Goal: Communication & Community: Share content

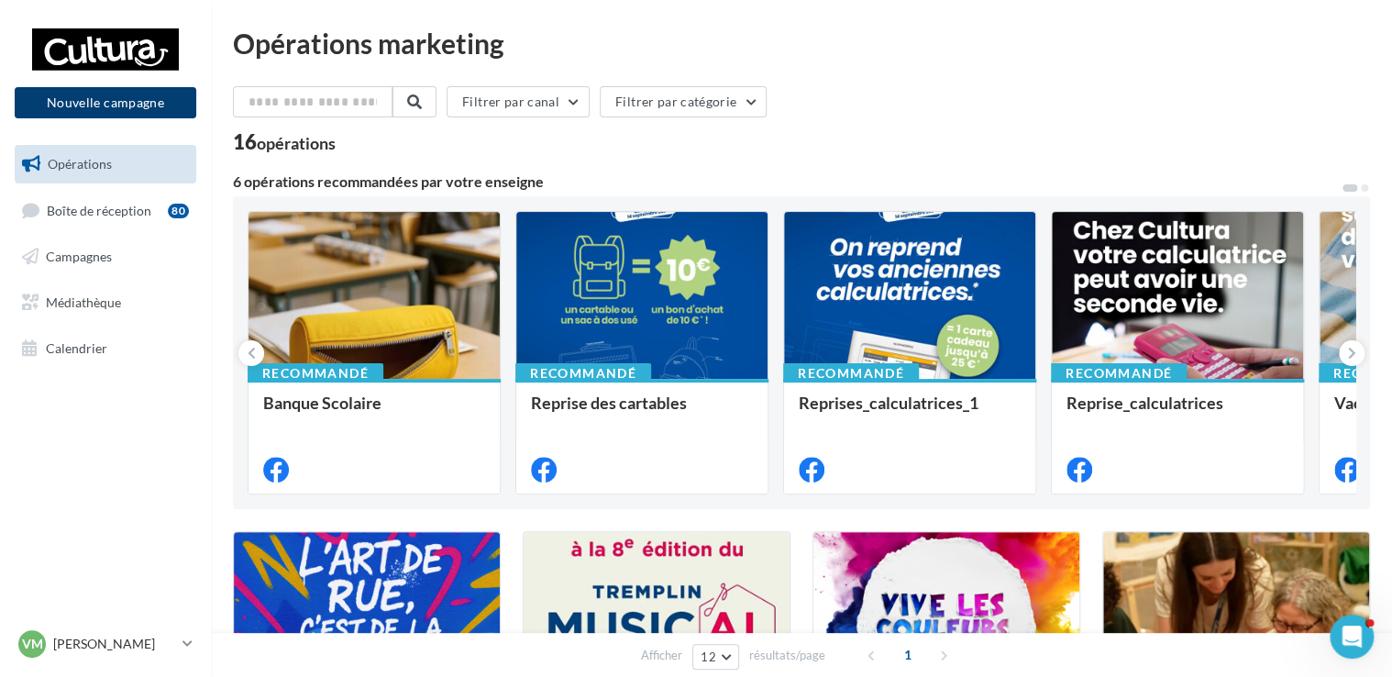
click at [141, 97] on button "Nouvelle campagne" at bounding box center [106, 102] width 182 height 31
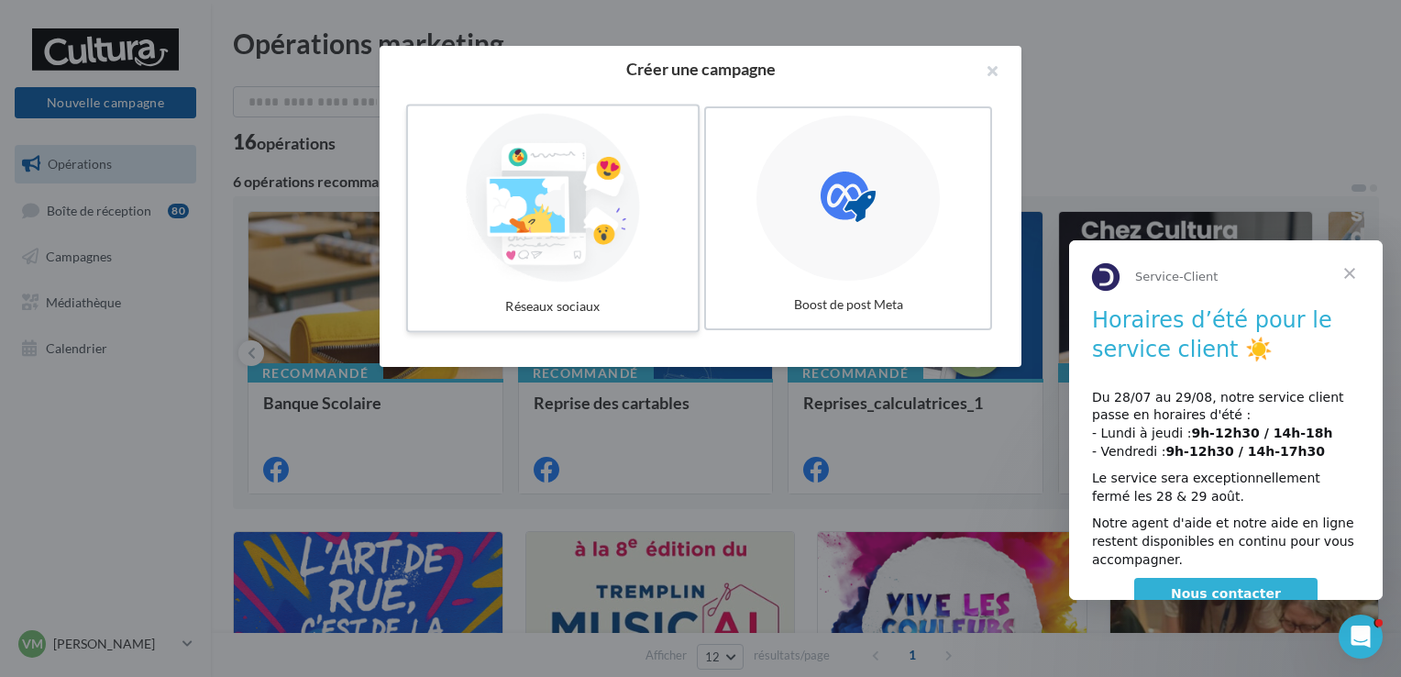
click at [595, 229] on div at bounding box center [552, 198] width 275 height 169
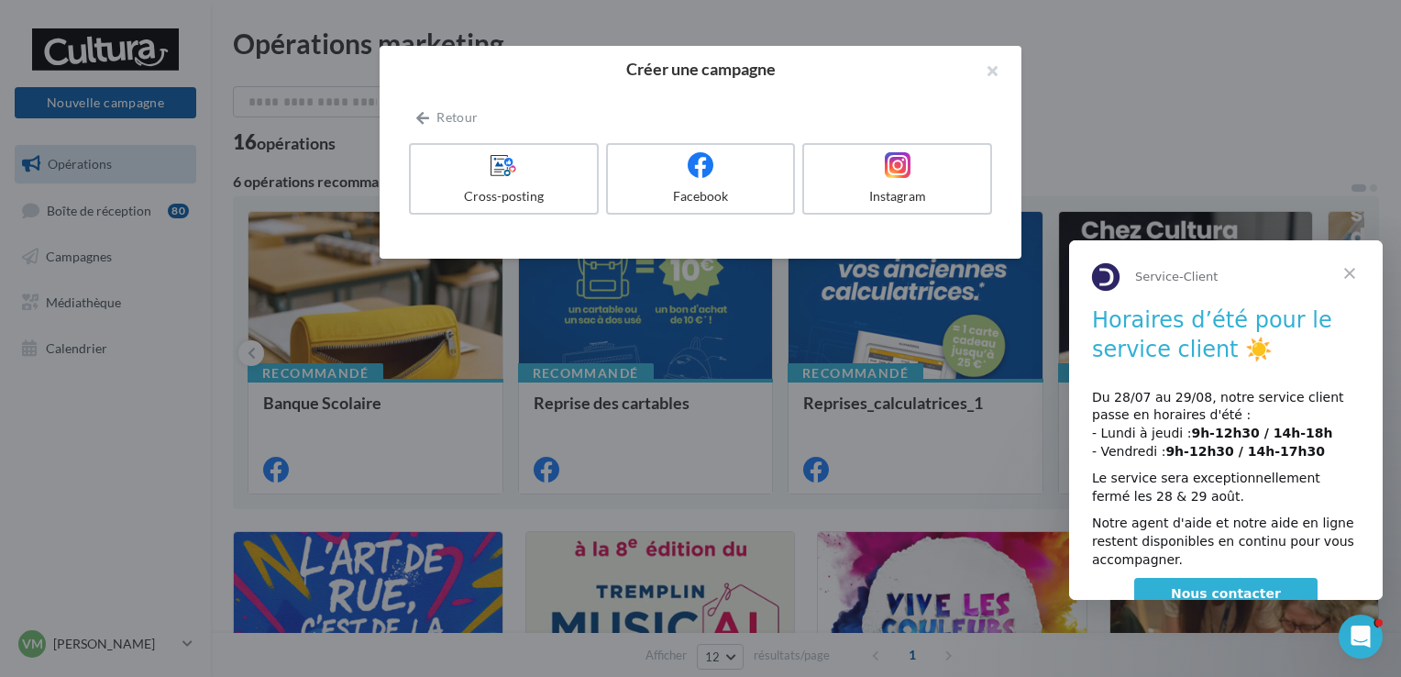
click at [1344, 275] on span "Fermer" at bounding box center [1350, 273] width 66 height 66
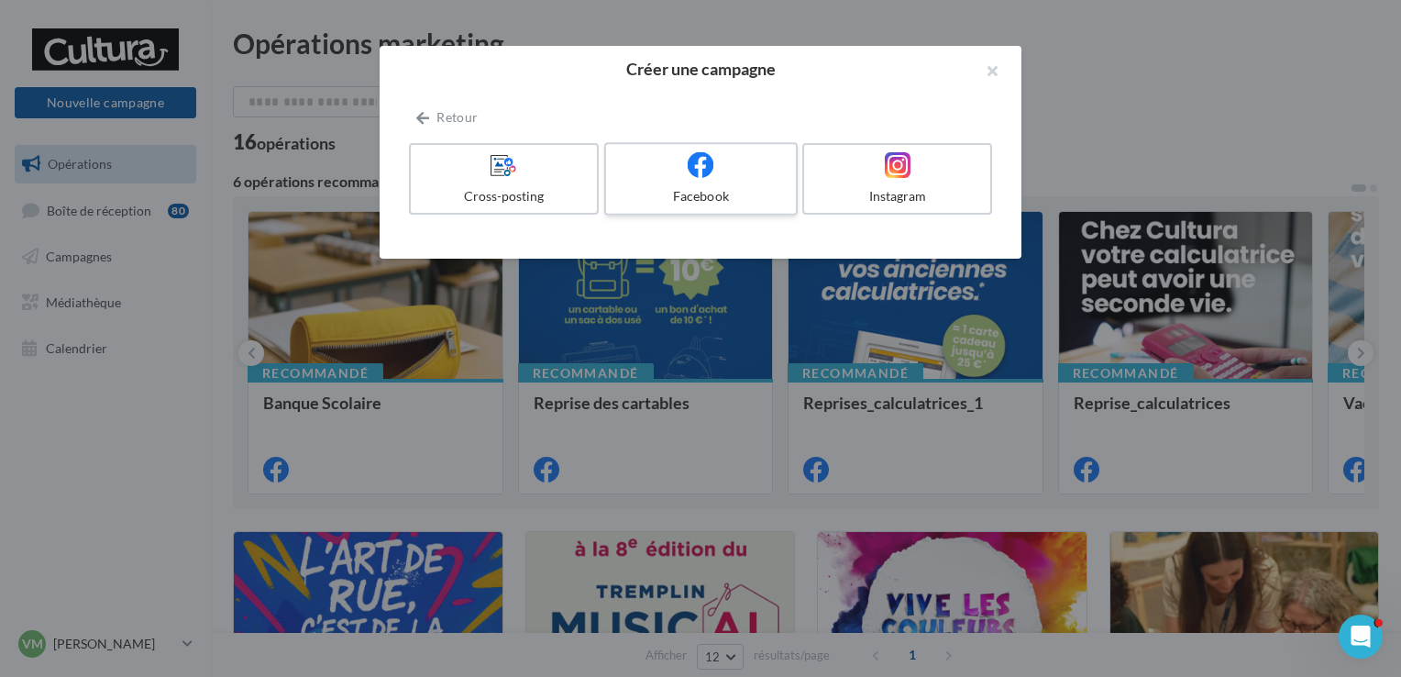
click at [715, 197] on div "Facebook" at bounding box center [700, 196] width 174 height 18
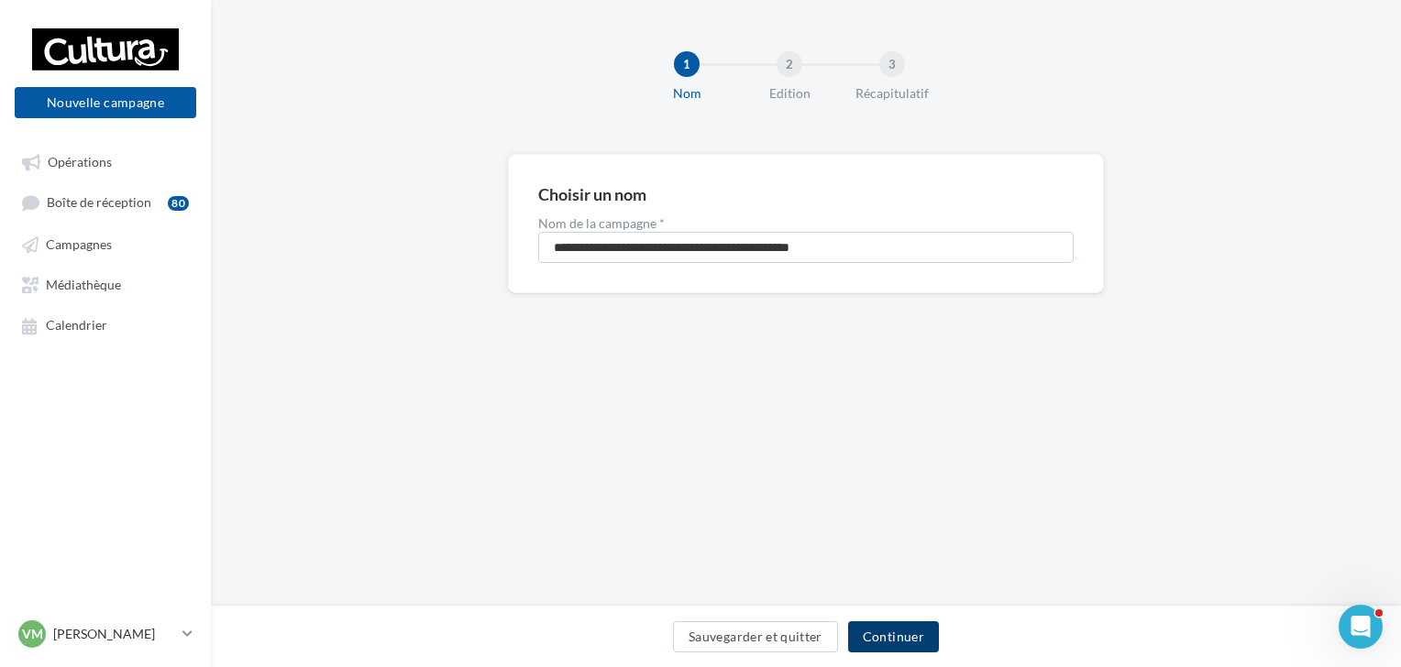
click at [895, 646] on button "Continuer" at bounding box center [893, 637] width 91 height 31
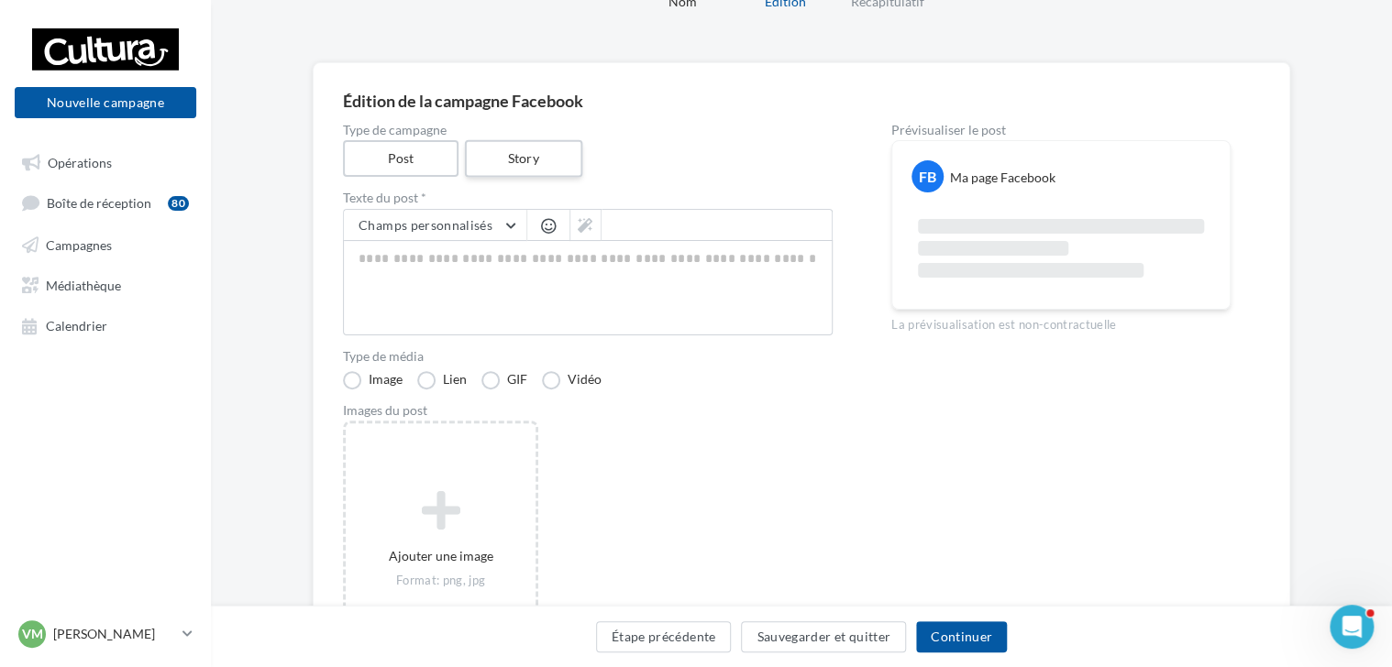
click at [509, 149] on label "Story" at bounding box center [522, 159] width 117 height 38
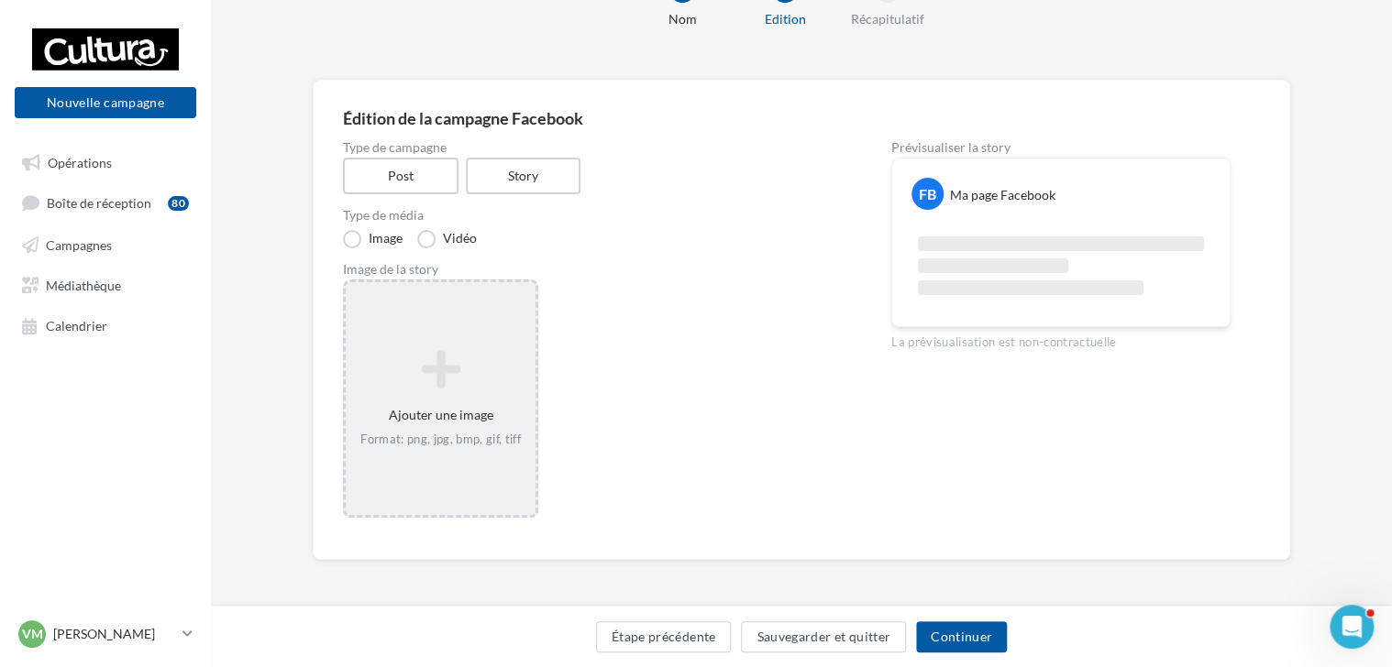
click at [486, 435] on div "Format: png, jpg, bmp, gif, tiff" at bounding box center [440, 440] width 175 height 17
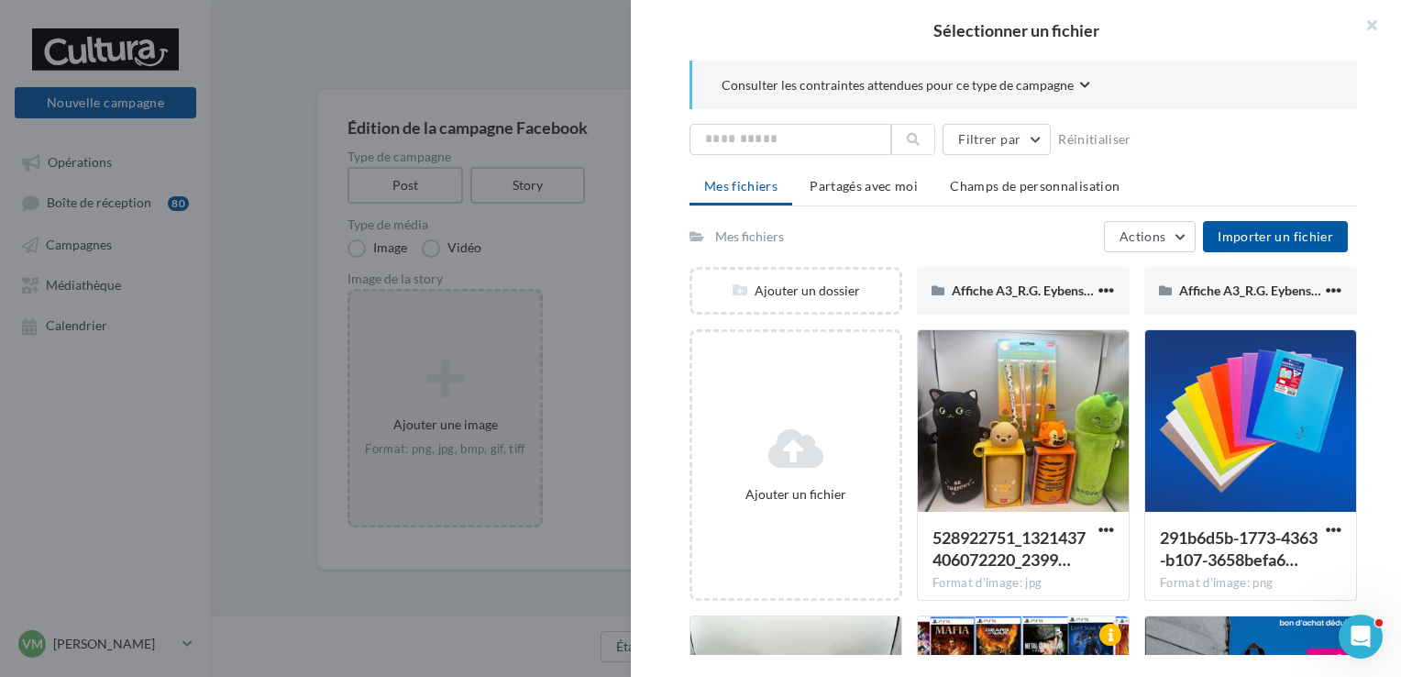
scroll to position [92, 0]
click at [554, 234] on div at bounding box center [700, 338] width 1401 height 677
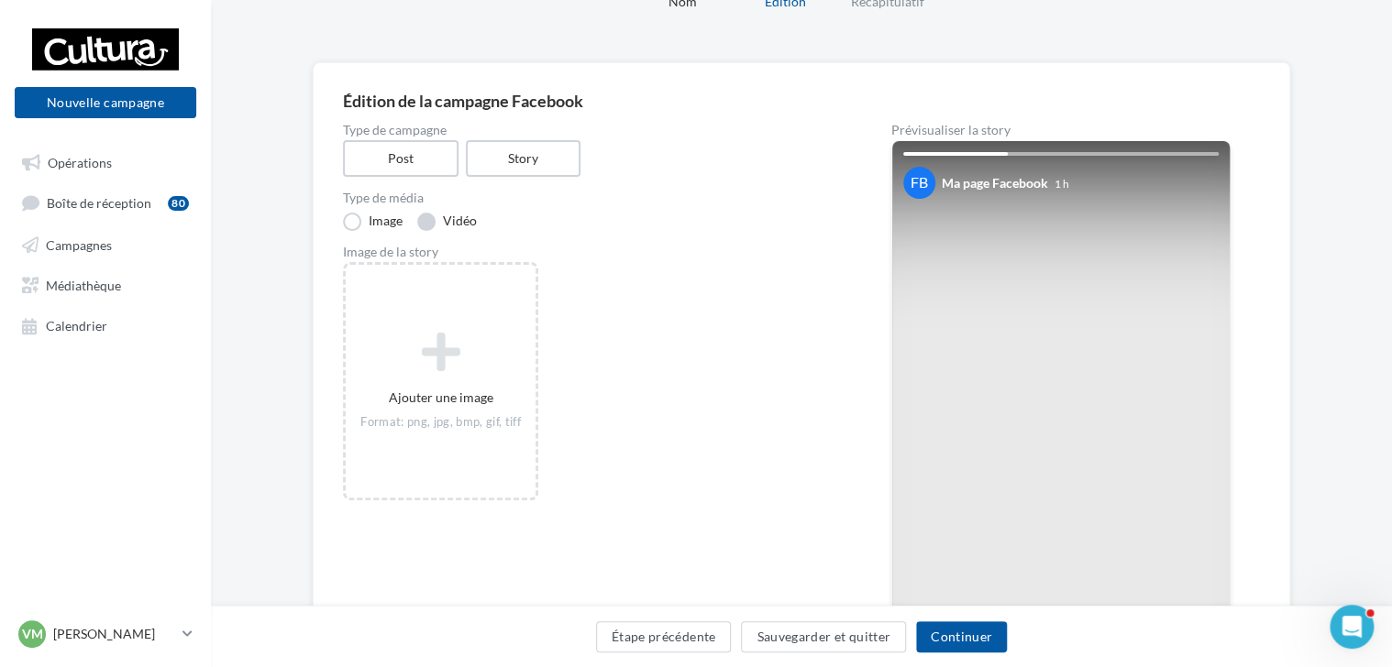
click at [448, 229] on label "Vidéo" at bounding box center [447, 222] width 60 height 18
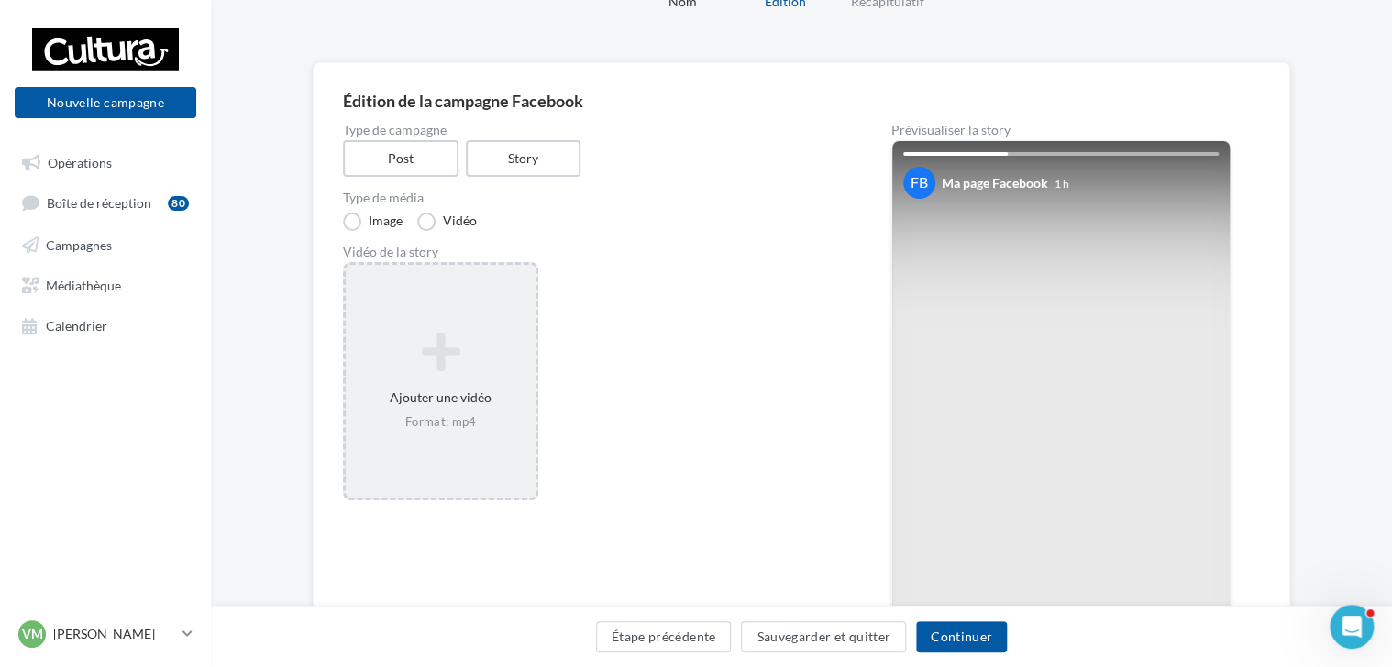
click at [477, 423] on div "Format: mp4" at bounding box center [440, 422] width 175 height 17
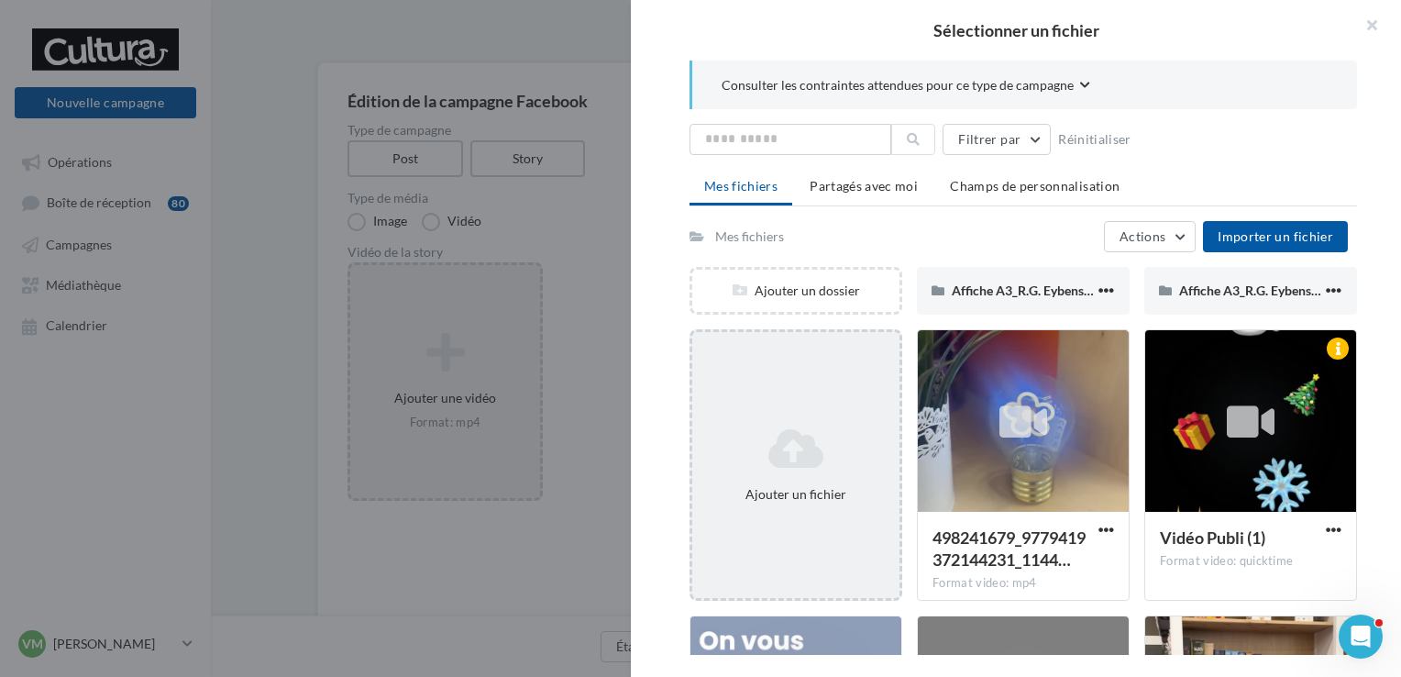
click at [839, 402] on div "Ajouter un fichier" at bounding box center [795, 464] width 213 height 271
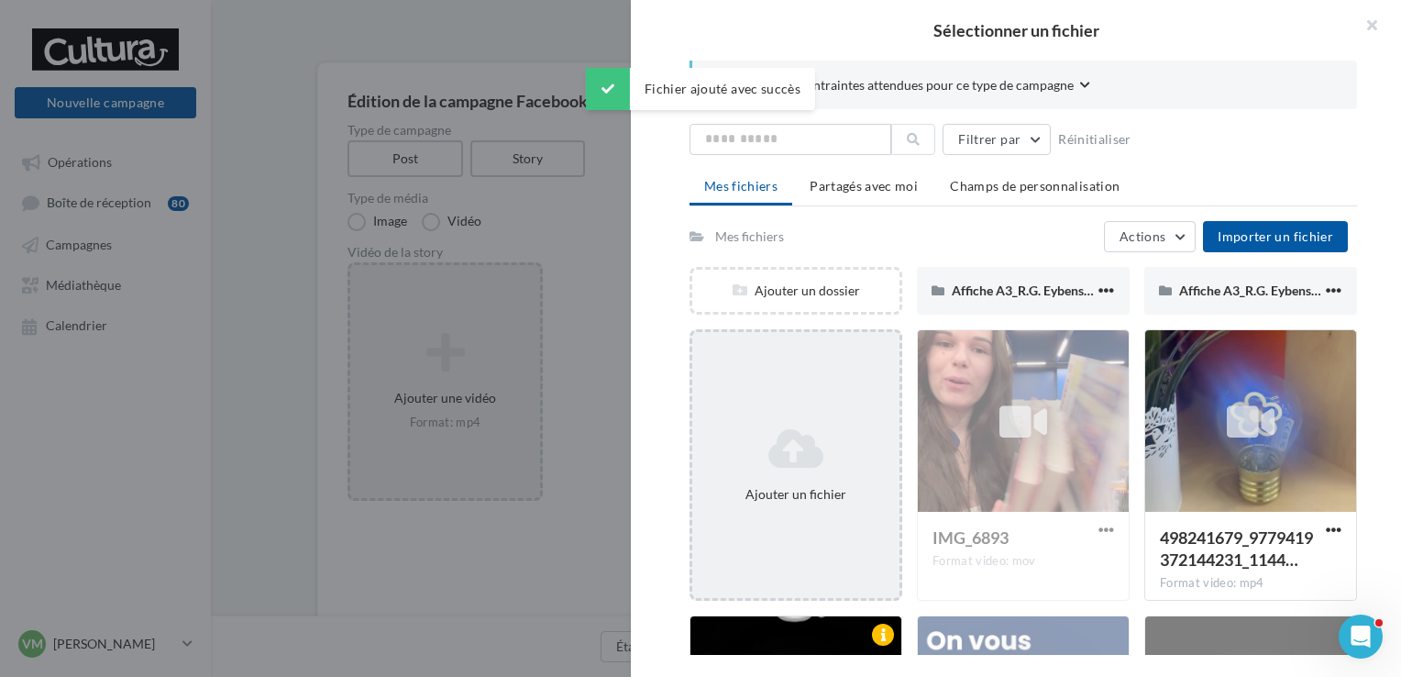
click at [842, 501] on div "Ajouter un fichier" at bounding box center [796, 494] width 193 height 18
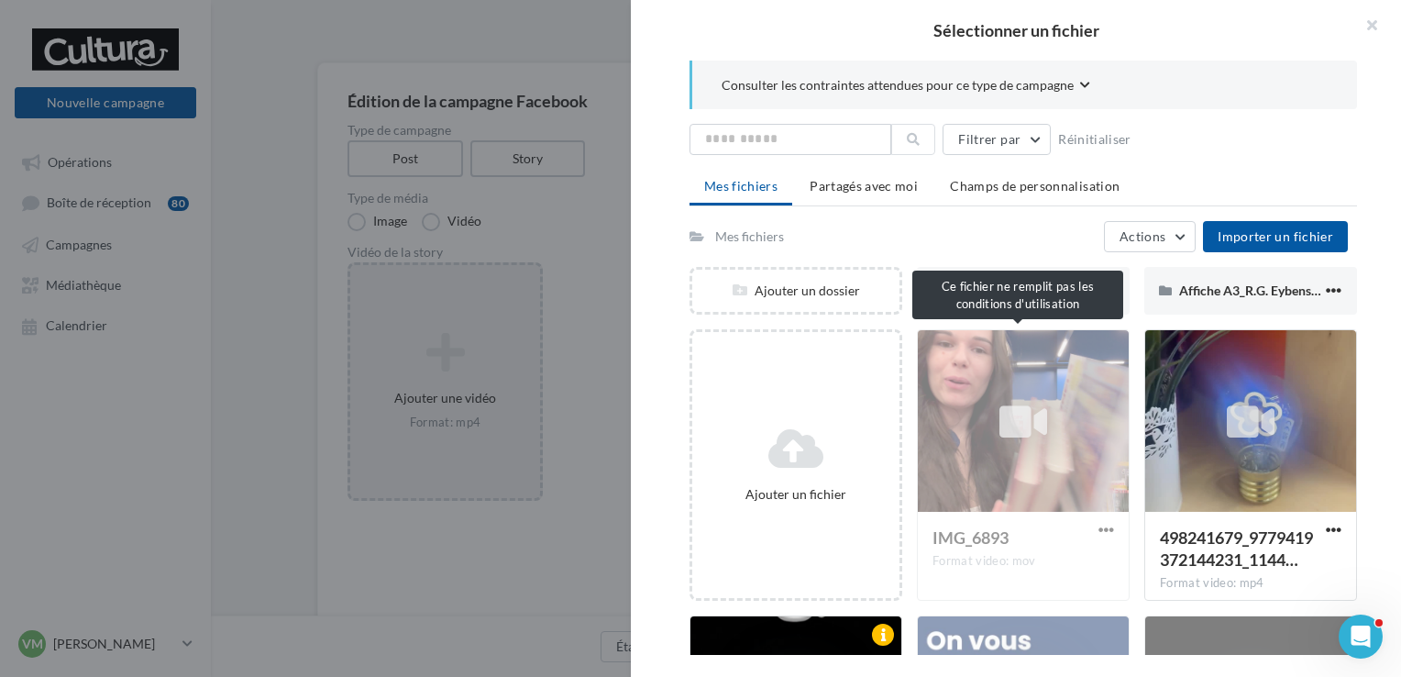
click at [1036, 468] on div "IMG_6893 Format video: mov" at bounding box center [1023, 464] width 213 height 271
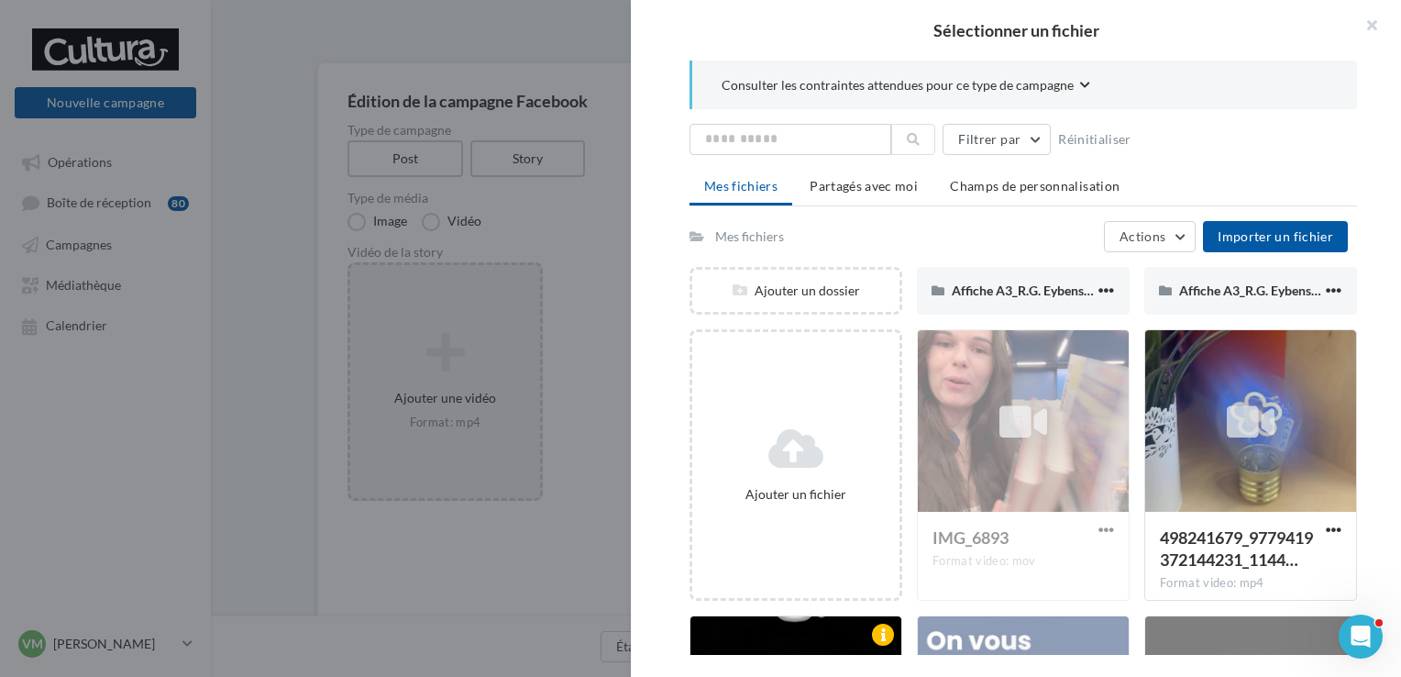
click at [1050, 537] on div "IMG_6893 Format video: mov" at bounding box center [1023, 464] width 213 height 271
click at [1095, 523] on div "IMG_6893 Format video: mov" at bounding box center [1023, 464] width 213 height 271
click at [1107, 525] on div "IMG_6893 Format video: mov" at bounding box center [1023, 464] width 213 height 271
click at [1006, 415] on div "IMG_6893 Format video: mov" at bounding box center [1023, 464] width 213 height 271
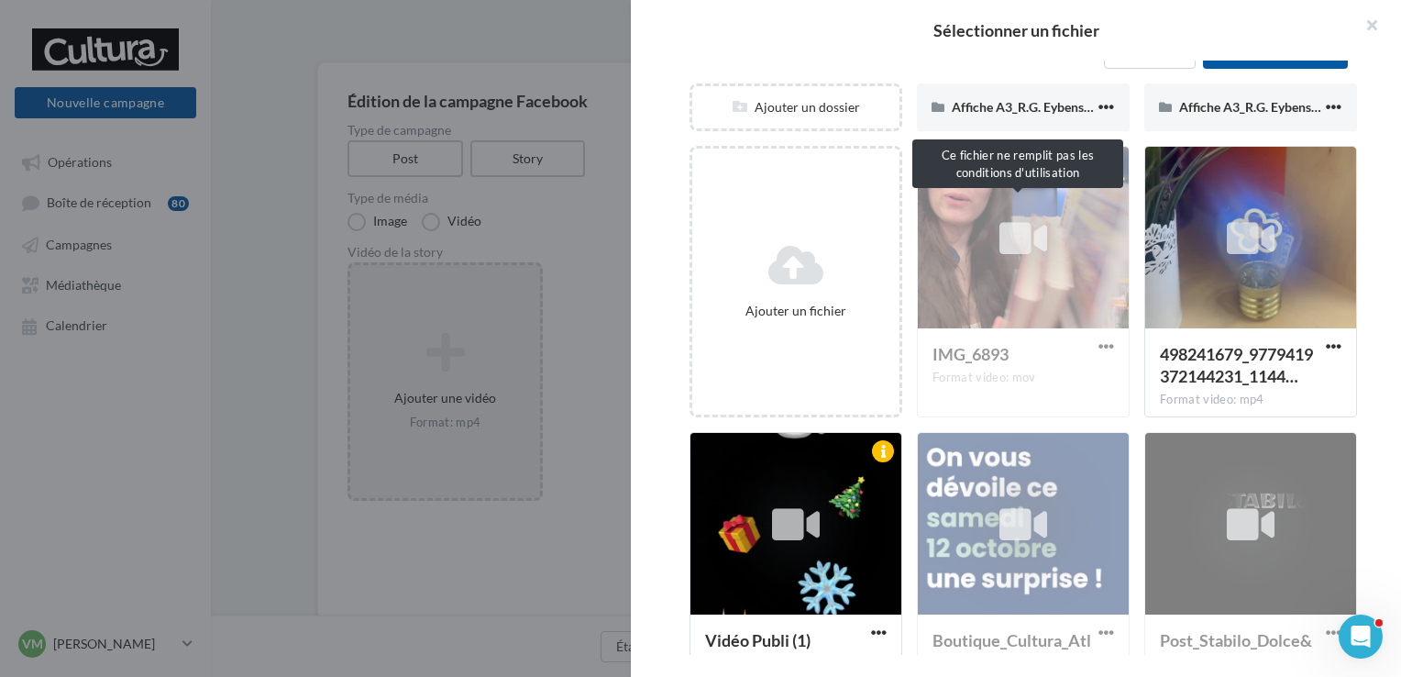
scroll to position [0, 0]
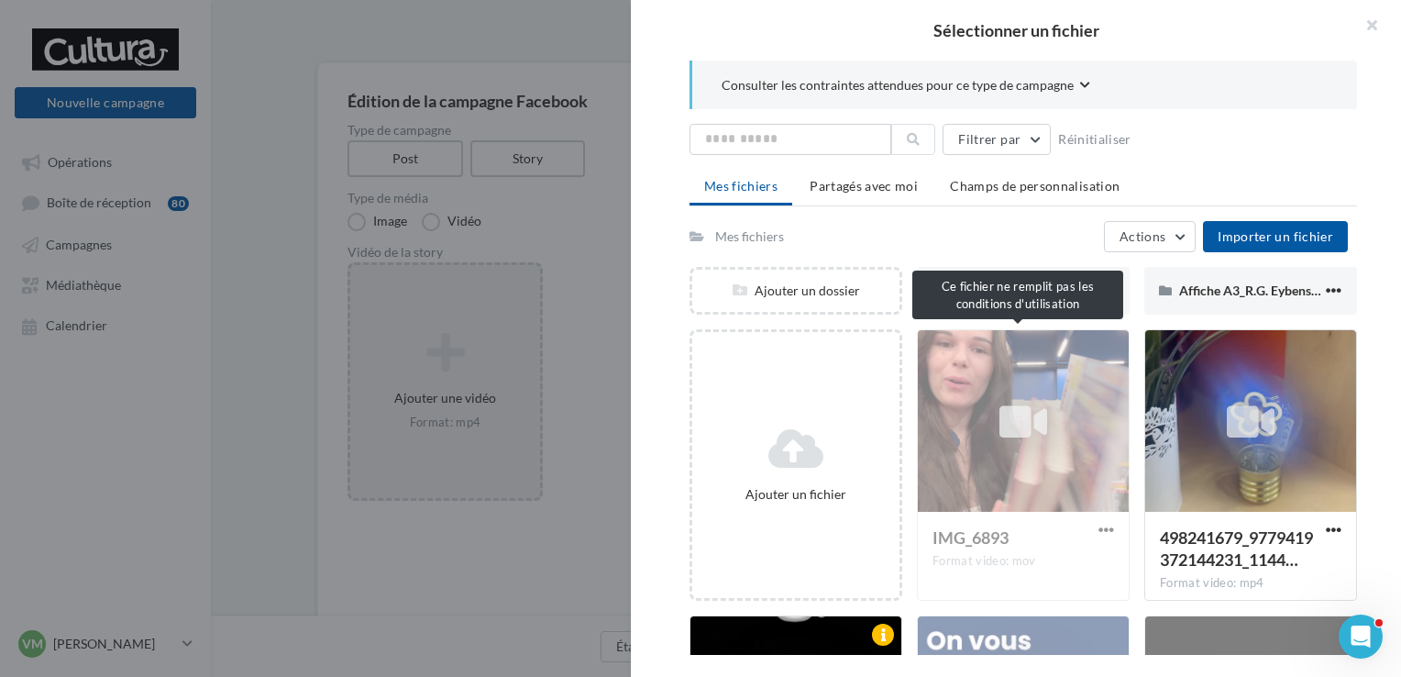
click at [1001, 358] on div "IMG_6893 Format video: mov" at bounding box center [1023, 464] width 213 height 271
click at [995, 414] on div "IMG_6893 Format video: mov" at bounding box center [1023, 464] width 213 height 271
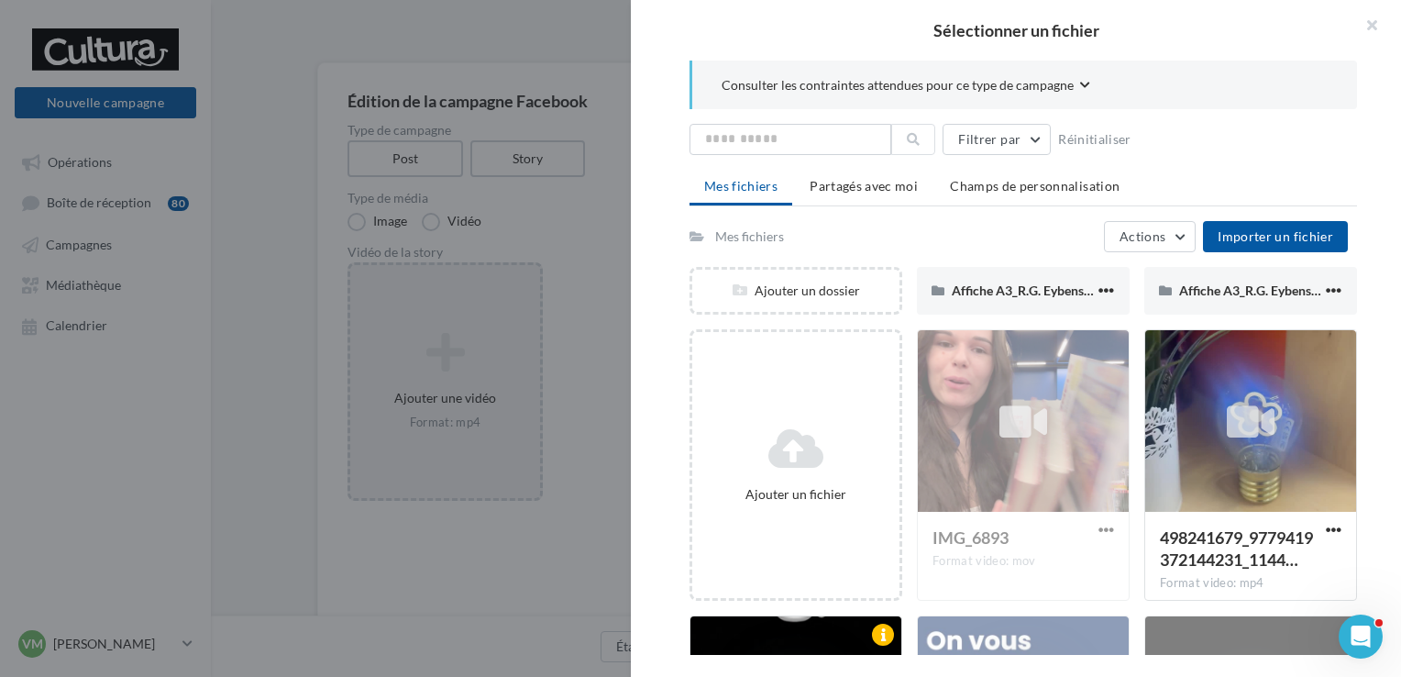
click at [1098, 526] on div "IMG_6893 Format video: mov" at bounding box center [1023, 464] width 213 height 271
drag, startPoint x: 1098, startPoint y: 526, endPoint x: 994, endPoint y: 439, distance: 136.0
click at [994, 439] on div "IMG_6893 Format video: mov" at bounding box center [1023, 464] width 213 height 271
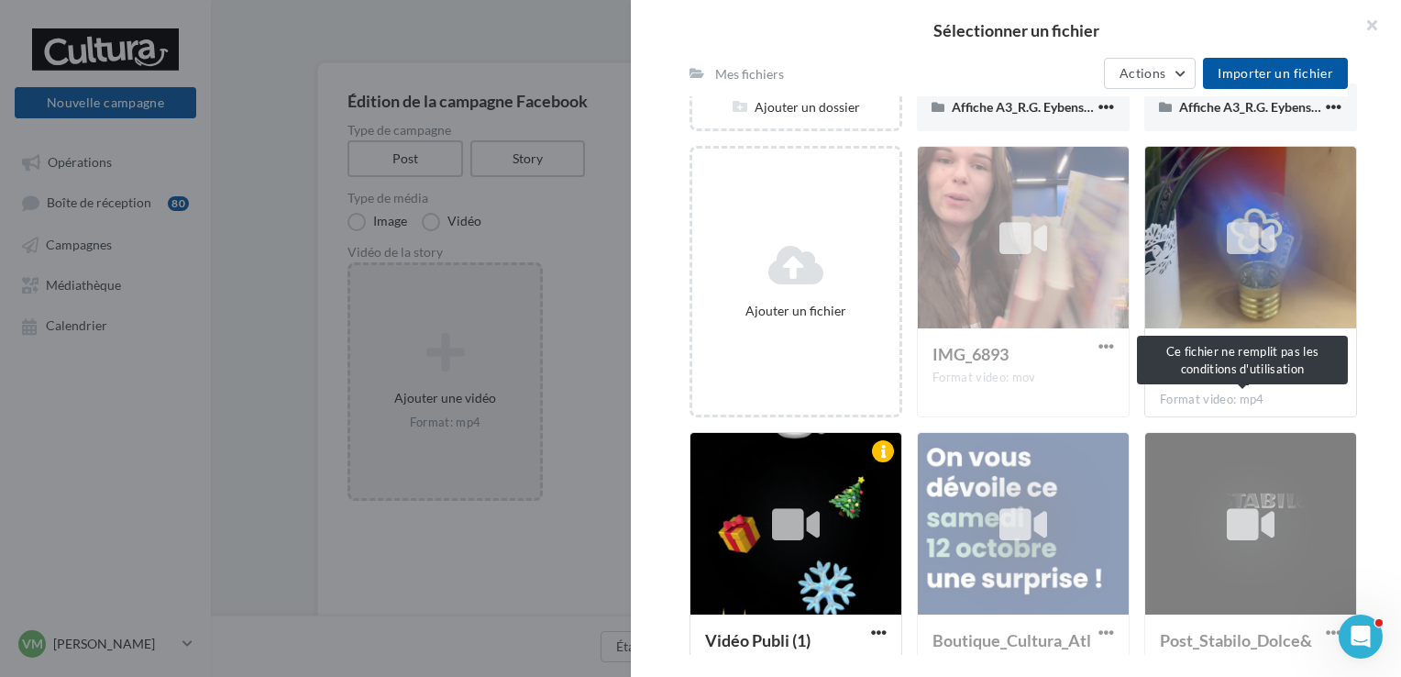
scroll to position [275, 0]
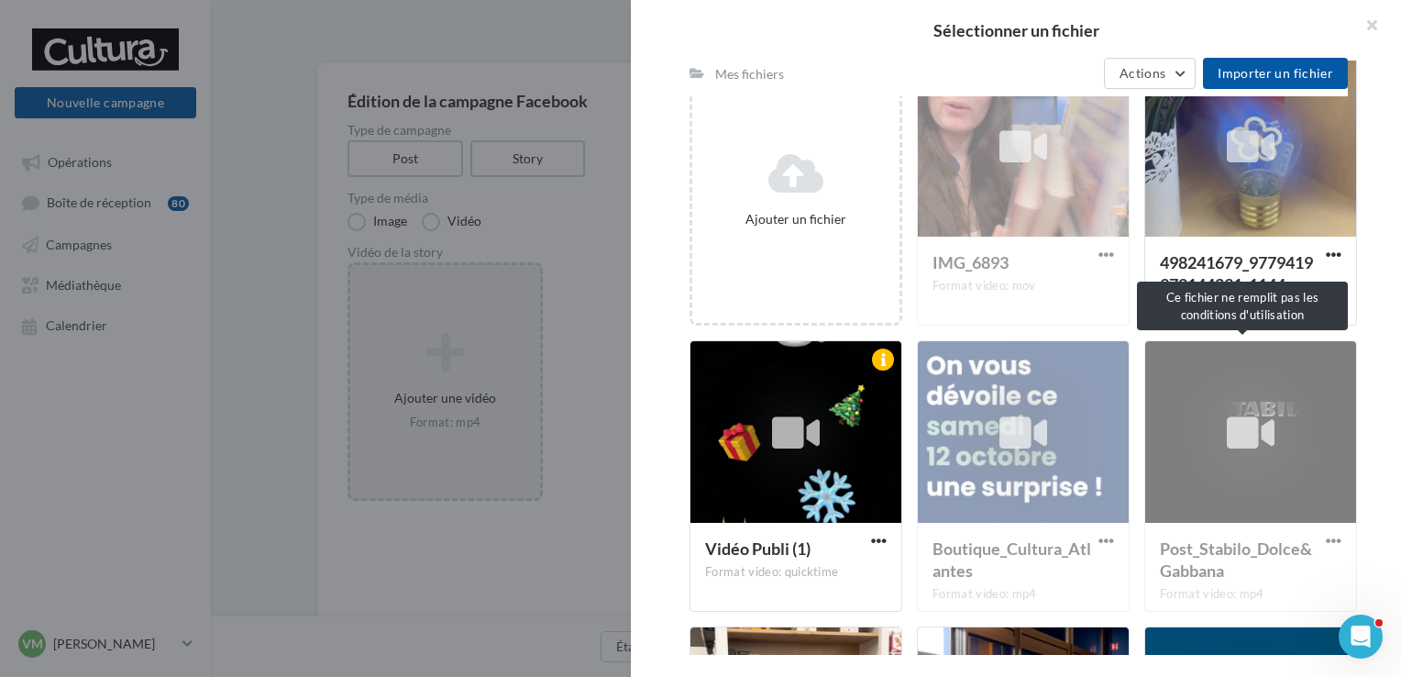
click at [1252, 449] on div "Post_Stabilo_Dolce&Gabbana Format video: mp4" at bounding box center [1250, 475] width 213 height 271
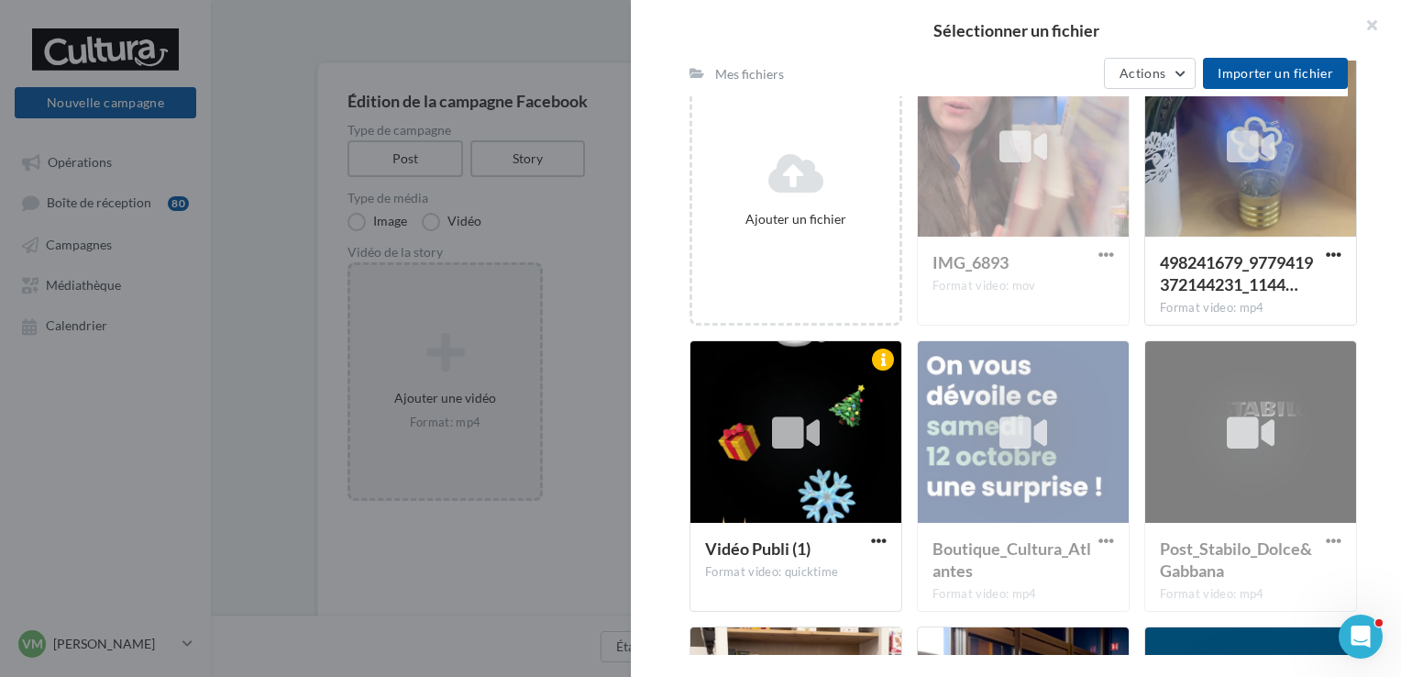
scroll to position [0, 0]
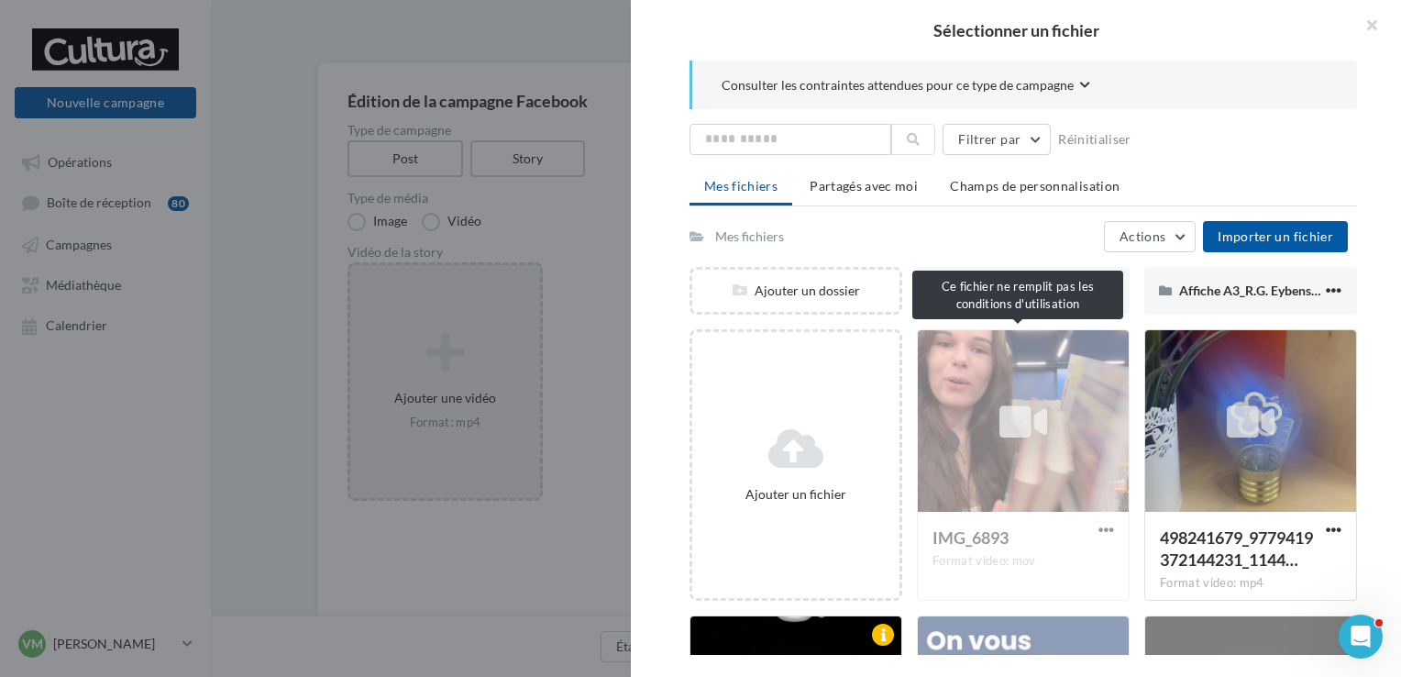
click at [938, 387] on div "IMG_6893 Format video: mov" at bounding box center [1023, 464] width 213 height 271
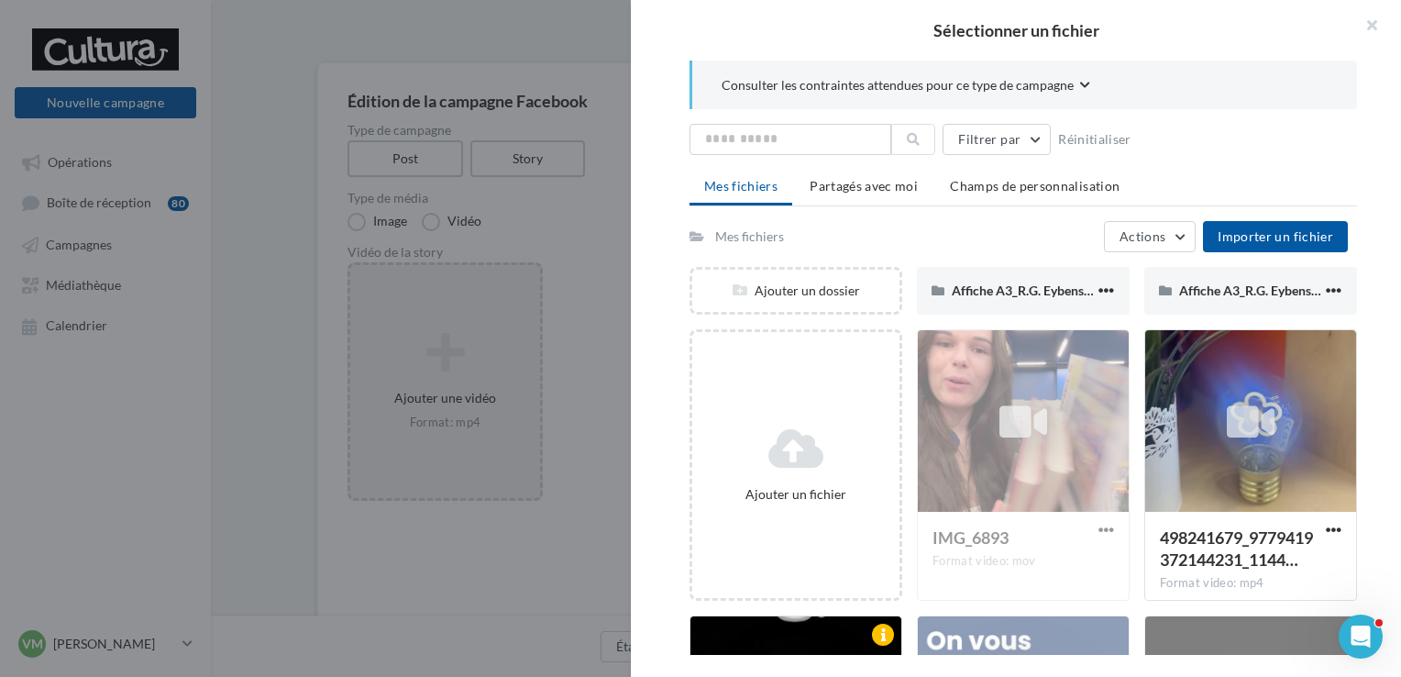
drag, startPoint x: 938, startPoint y: 387, endPoint x: 1031, endPoint y: 484, distance: 134.9
click at [1031, 484] on div "IMG_6893 Format video: mov" at bounding box center [1023, 464] width 213 height 271
click at [889, 91] on span "Consulter les contraintes attendues pour ce type de campagne" at bounding box center [898, 85] width 352 height 18
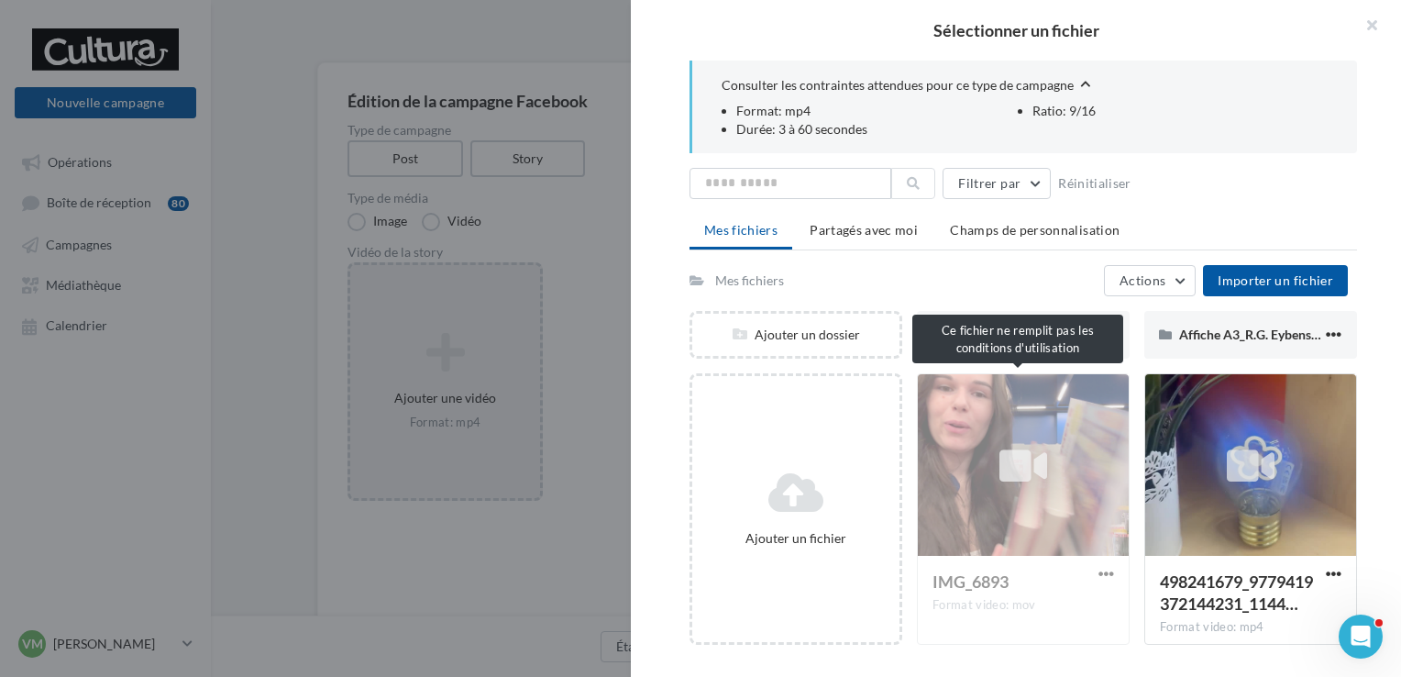
click at [1111, 570] on div "IMG_6893 Format video: mov" at bounding box center [1023, 508] width 213 height 271
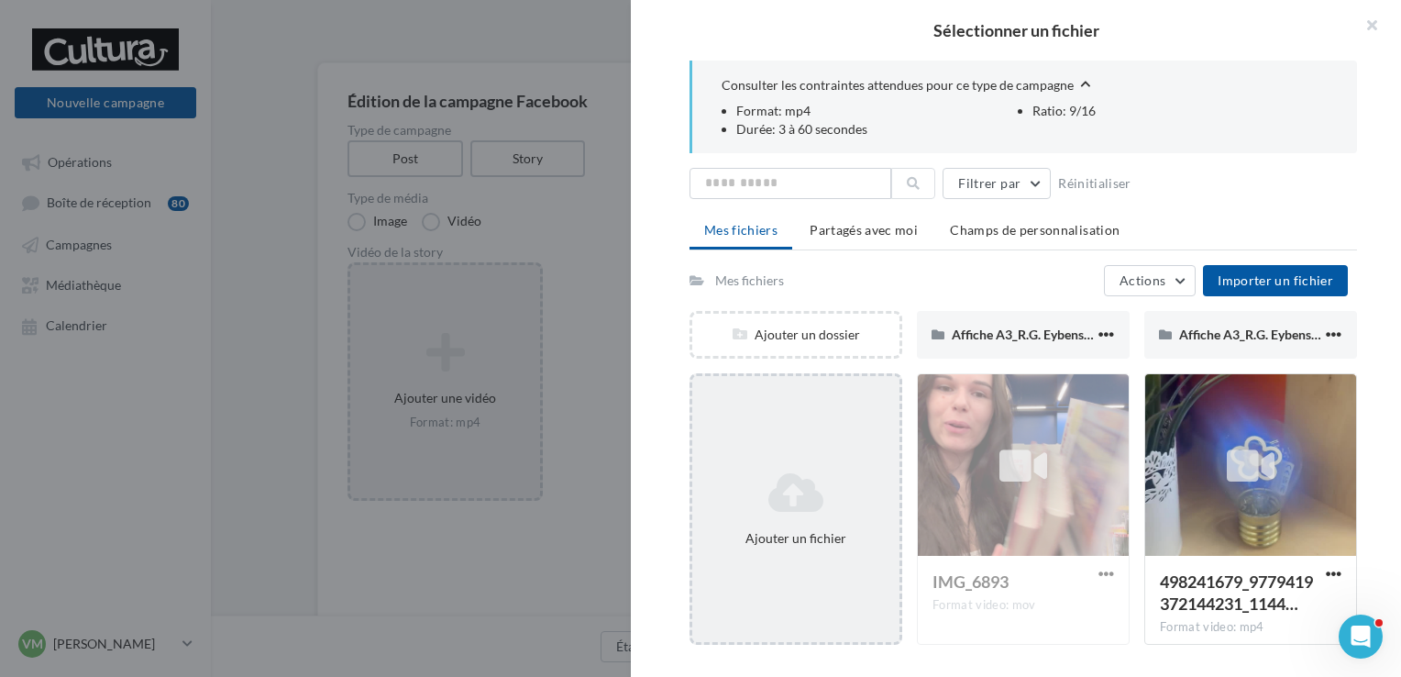
click at [821, 515] on div "Ajouter un fichier" at bounding box center [795, 509] width 207 height 92
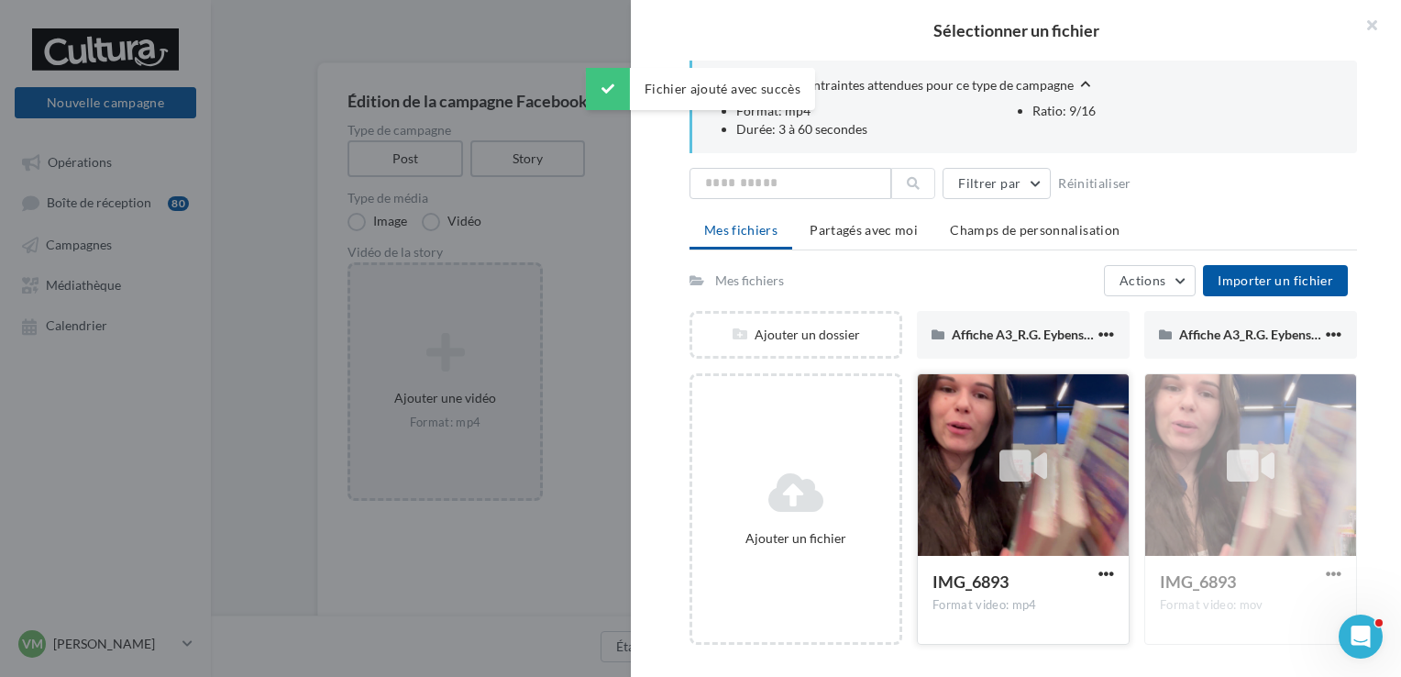
click at [997, 494] on div at bounding box center [1023, 465] width 211 height 183
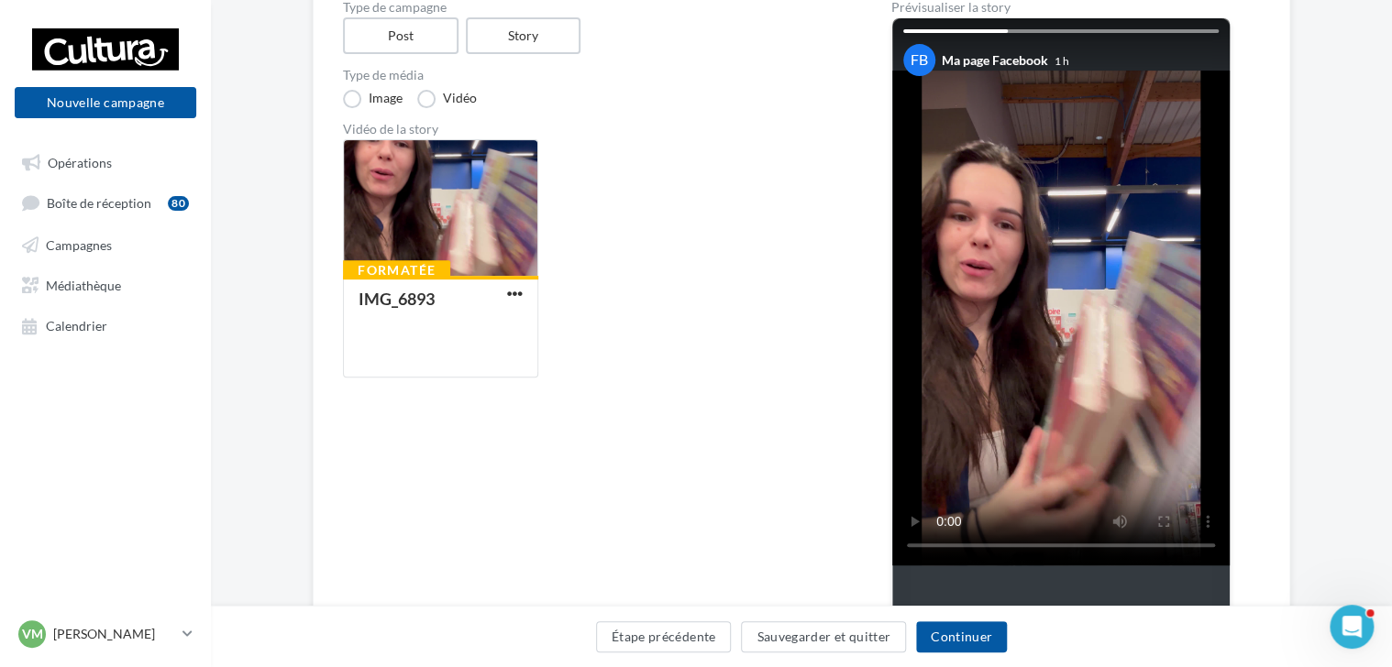
scroll to position [183, 0]
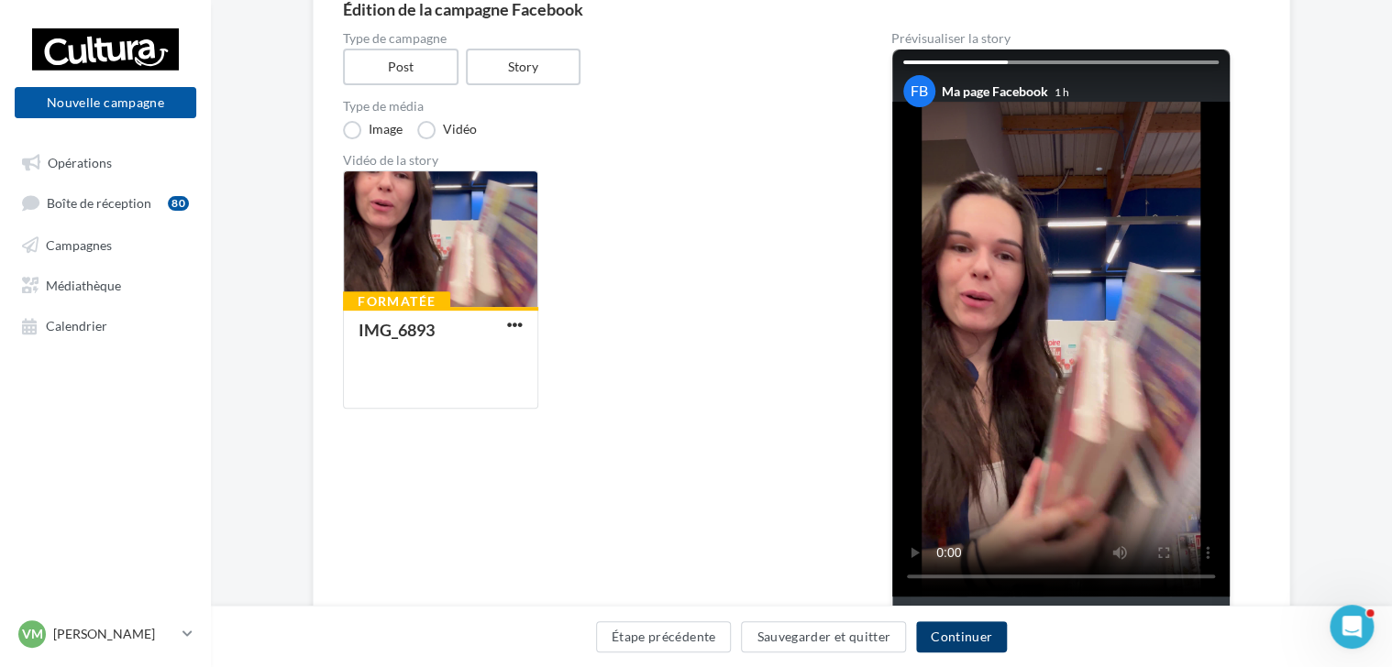
click at [948, 629] on button "Continuer" at bounding box center [961, 637] width 91 height 31
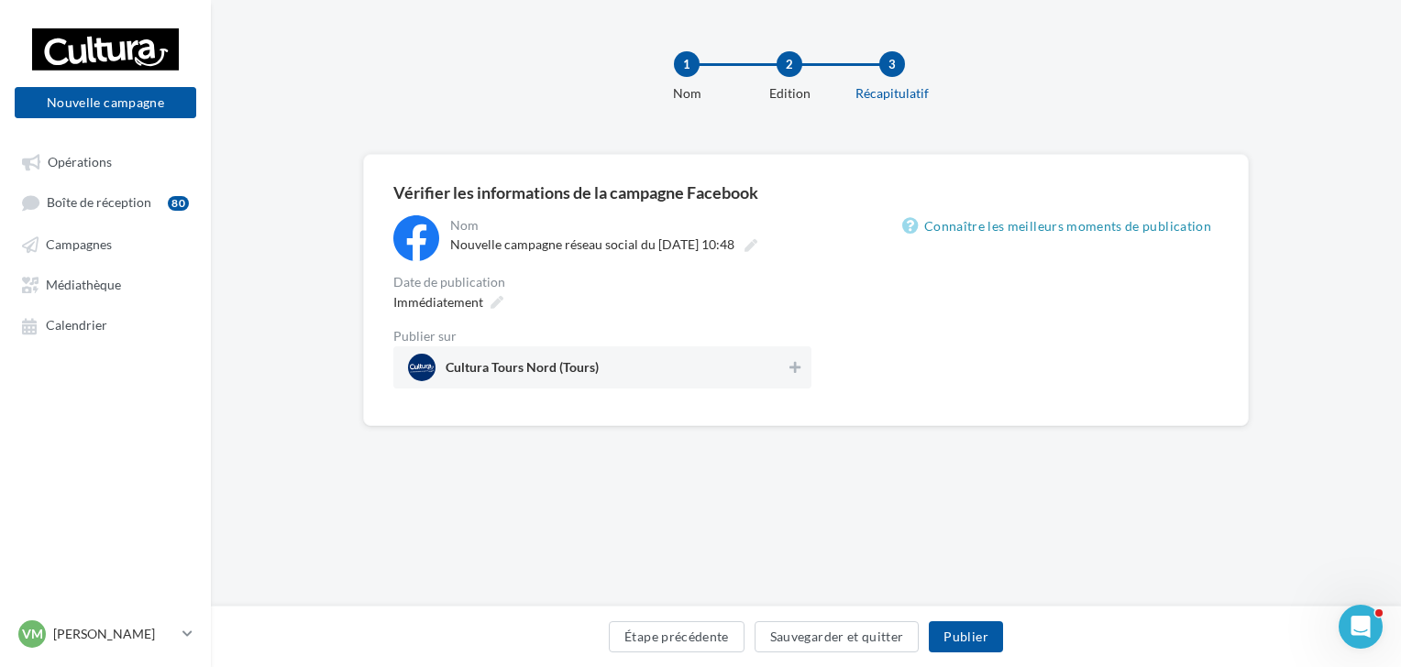
click at [796, 292] on div "Immédiatement" at bounding box center [602, 302] width 418 height 27
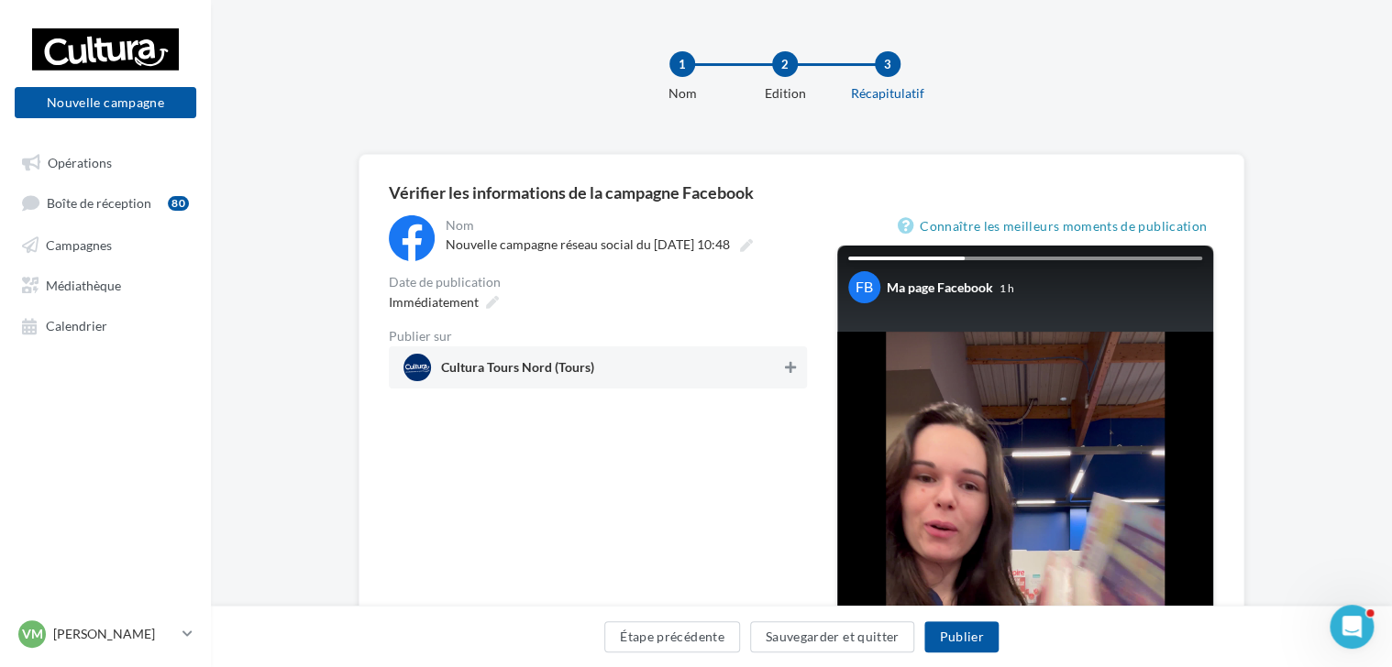
click at [792, 362] on icon at bounding box center [790, 367] width 11 height 13
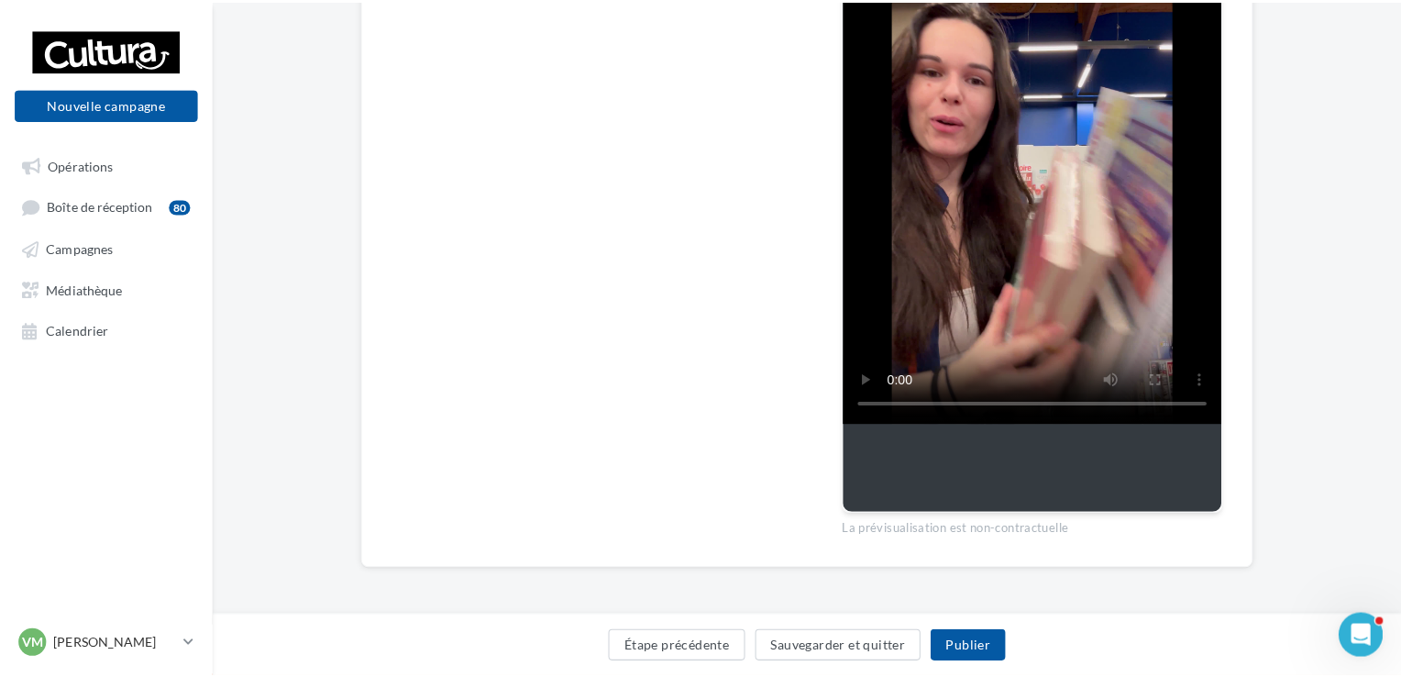
scroll to position [42, 0]
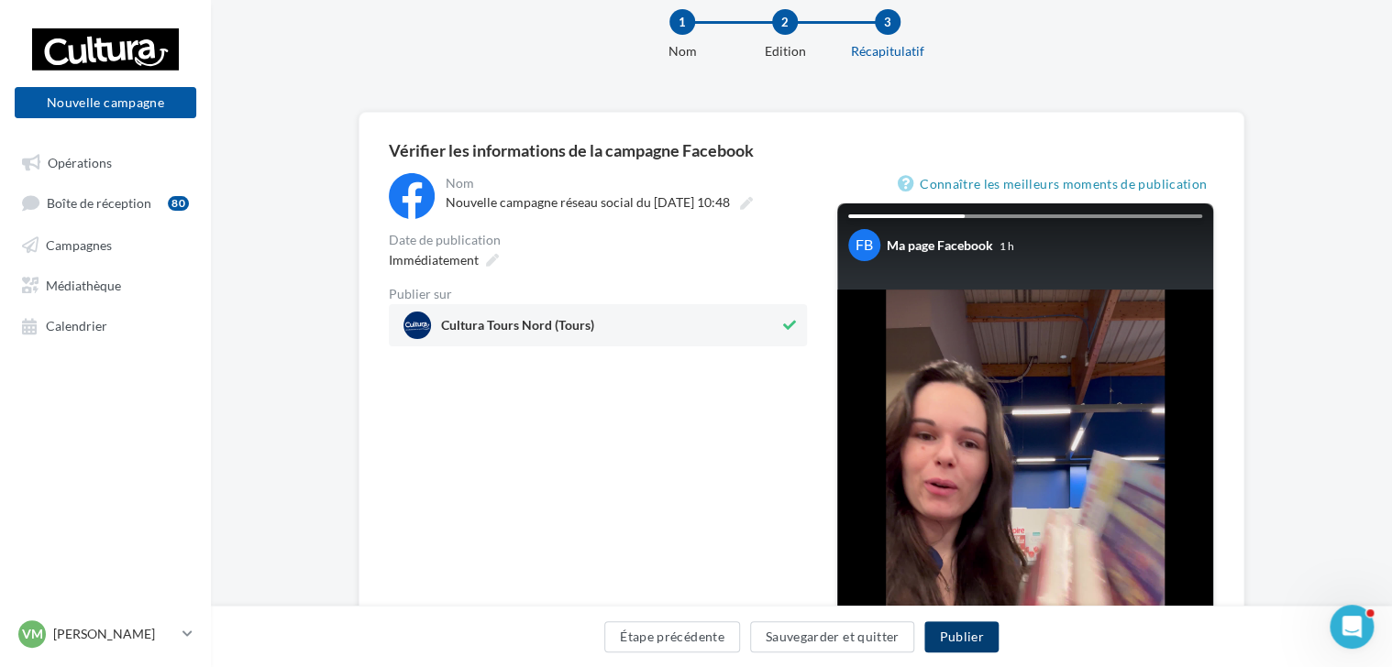
click at [992, 634] on button "Publier" at bounding box center [960, 637] width 73 height 31
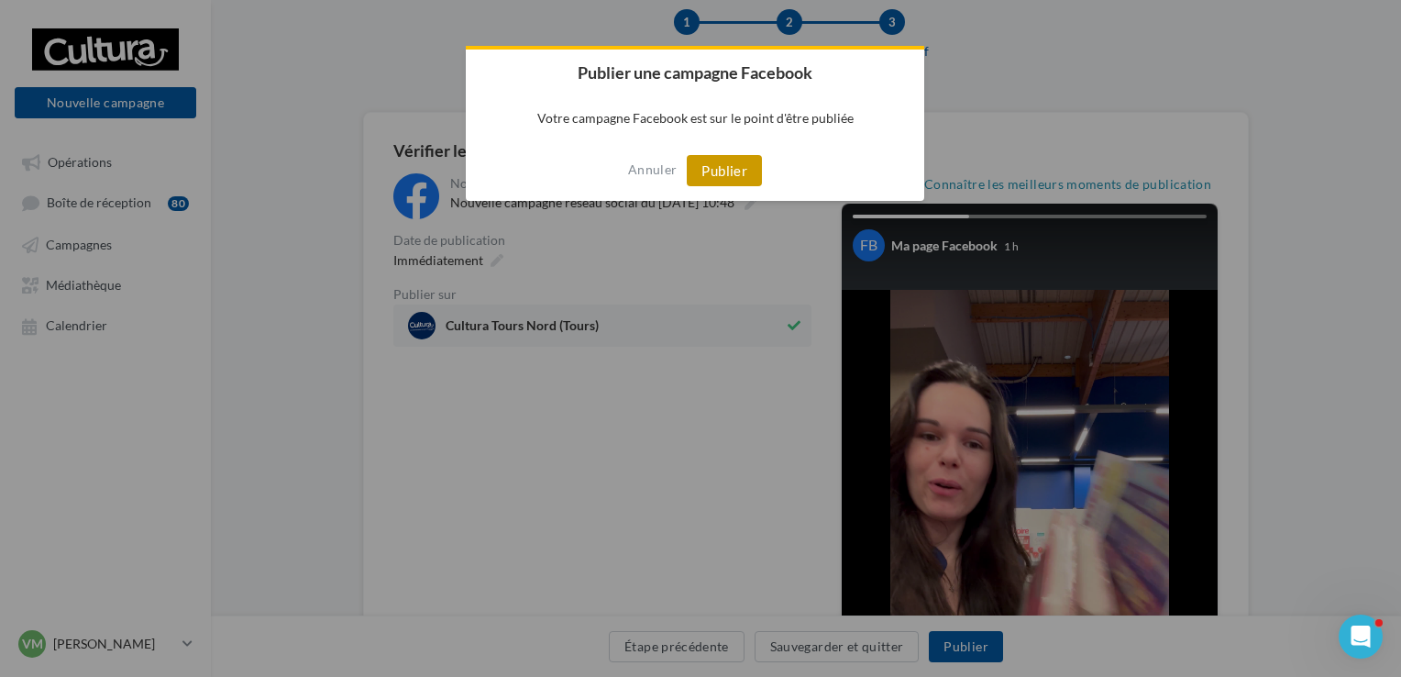
click at [708, 178] on button "Publier" at bounding box center [724, 170] width 75 height 31
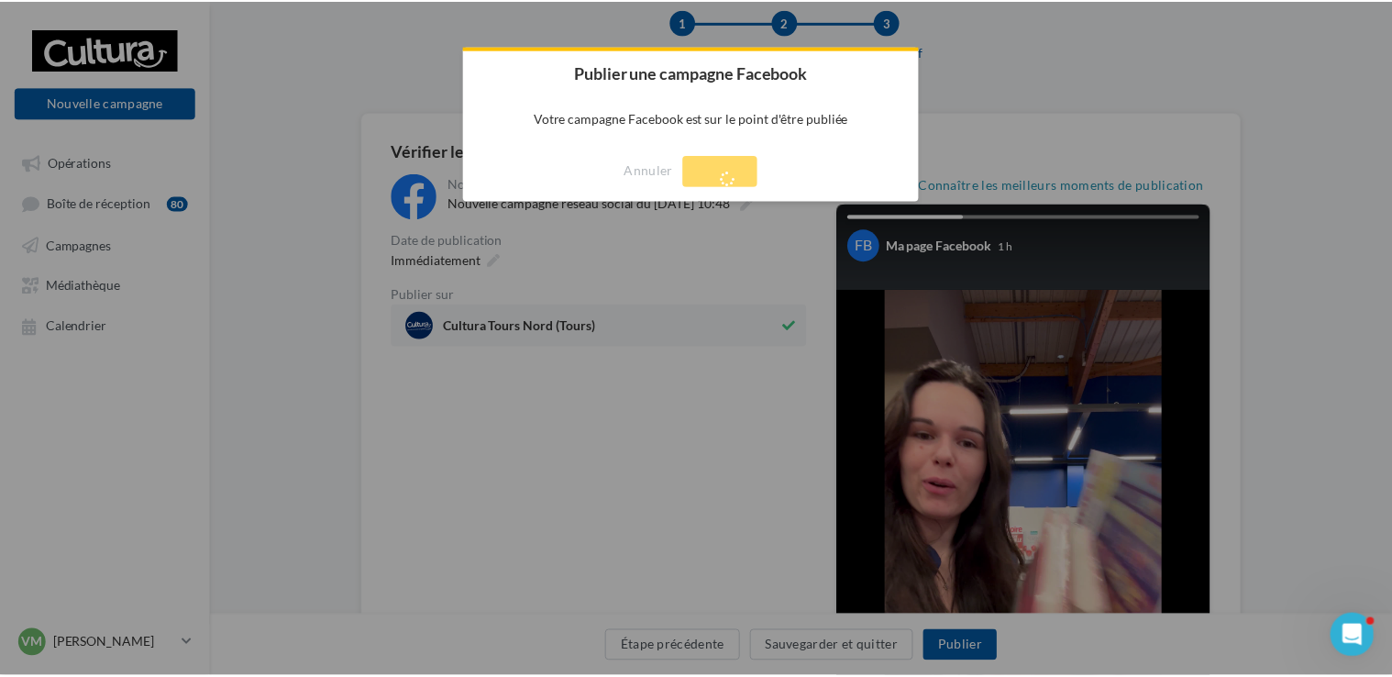
scroll to position [29, 0]
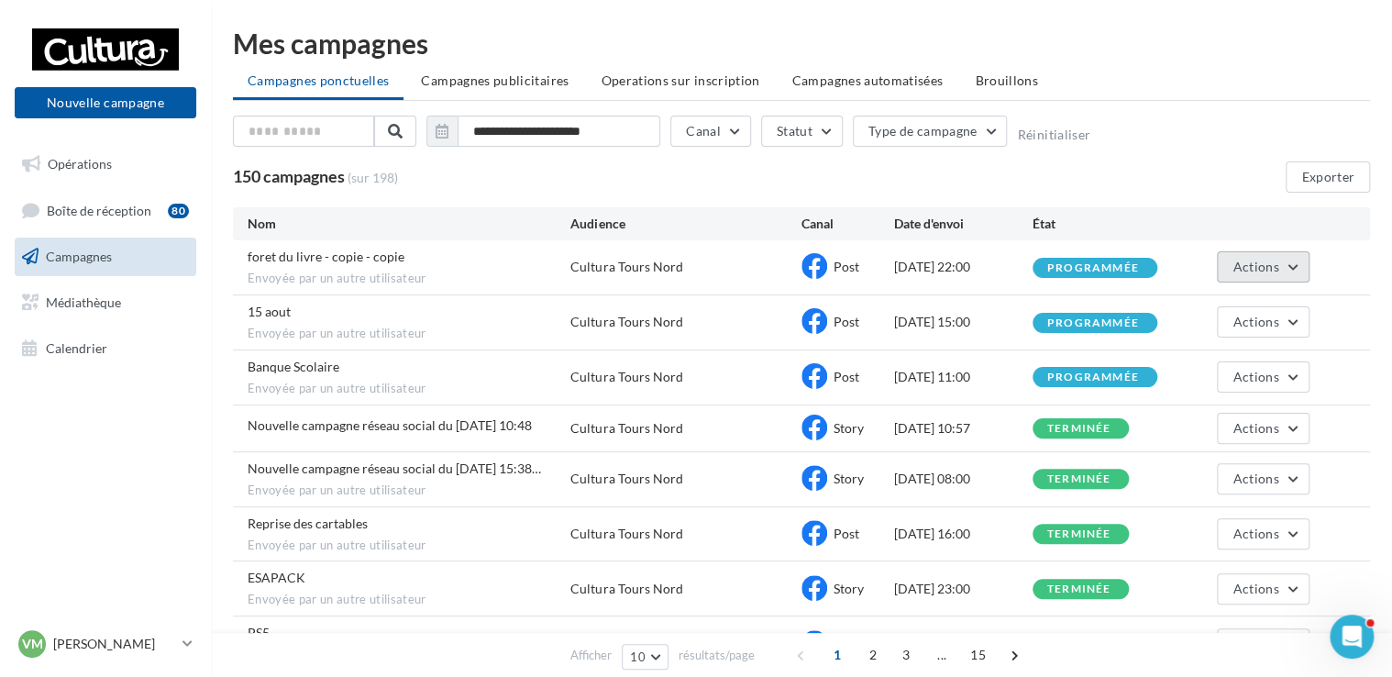
click at [1250, 280] on button "Actions" at bounding box center [1263, 266] width 92 height 31
click at [406, 267] on div "foret du livre - copie - copie Envoyée par un autre utilisateur" at bounding box center [409, 267] width 323 height 39
click at [110, 217] on span "Boîte de réception" at bounding box center [99, 210] width 105 height 16
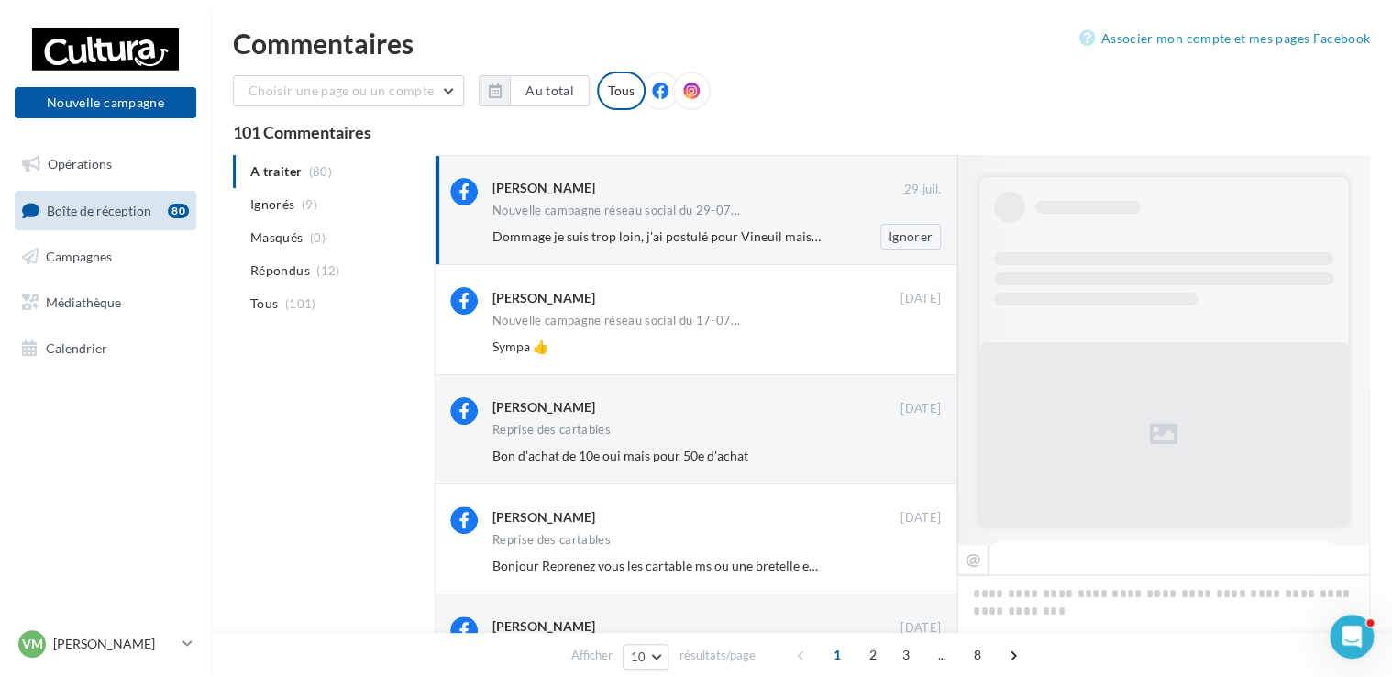
click at [653, 235] on span "Dommage je suis trop loin, j'ai postulé pour Vineuil mais pas de nouvelles." at bounding box center [700, 236] width 417 height 16
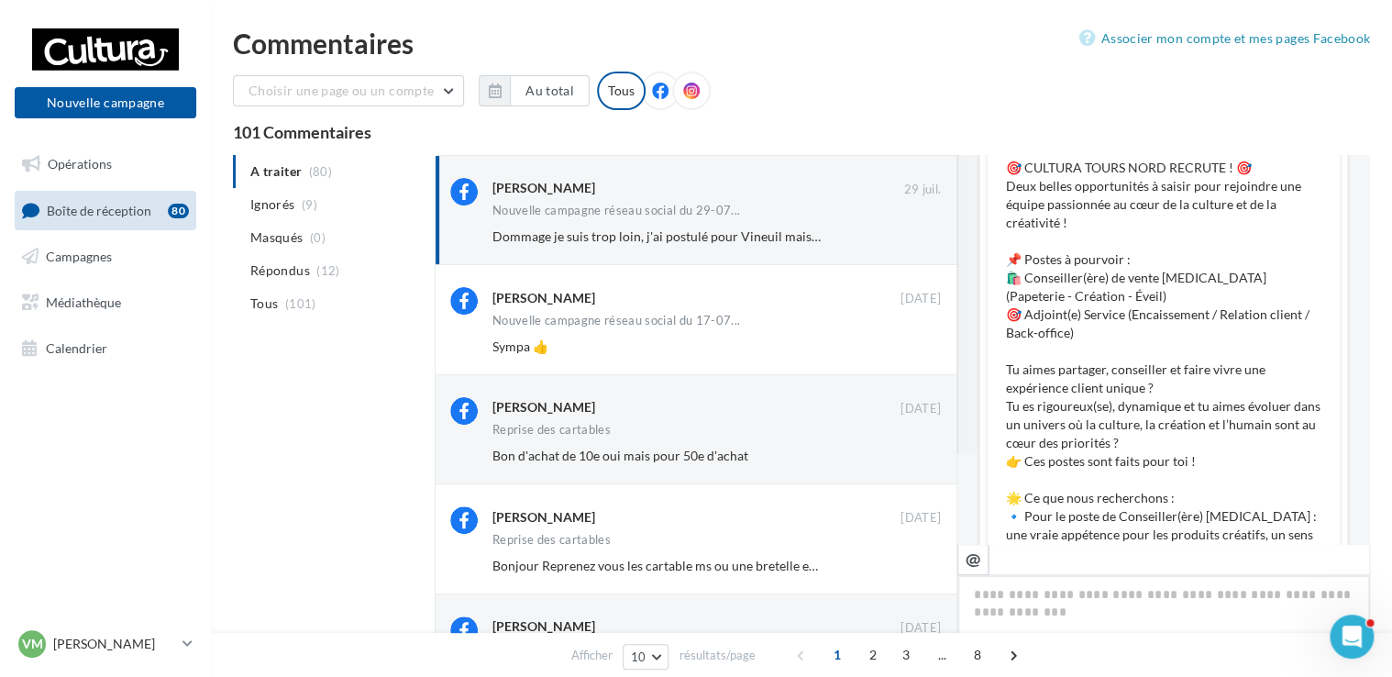
scroll to position [92, 0]
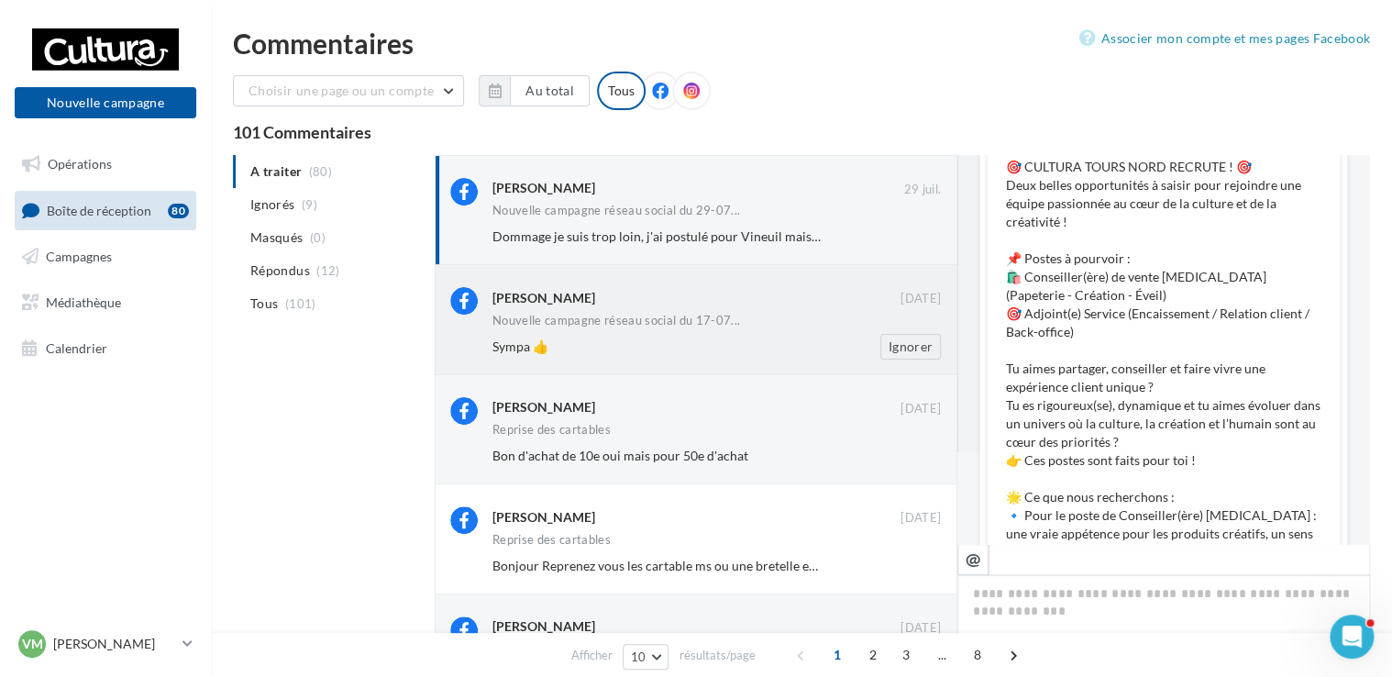
click at [788, 324] on div "Nouvelle campagne réseau social du 17-07..." at bounding box center [716, 322] width 448 height 16
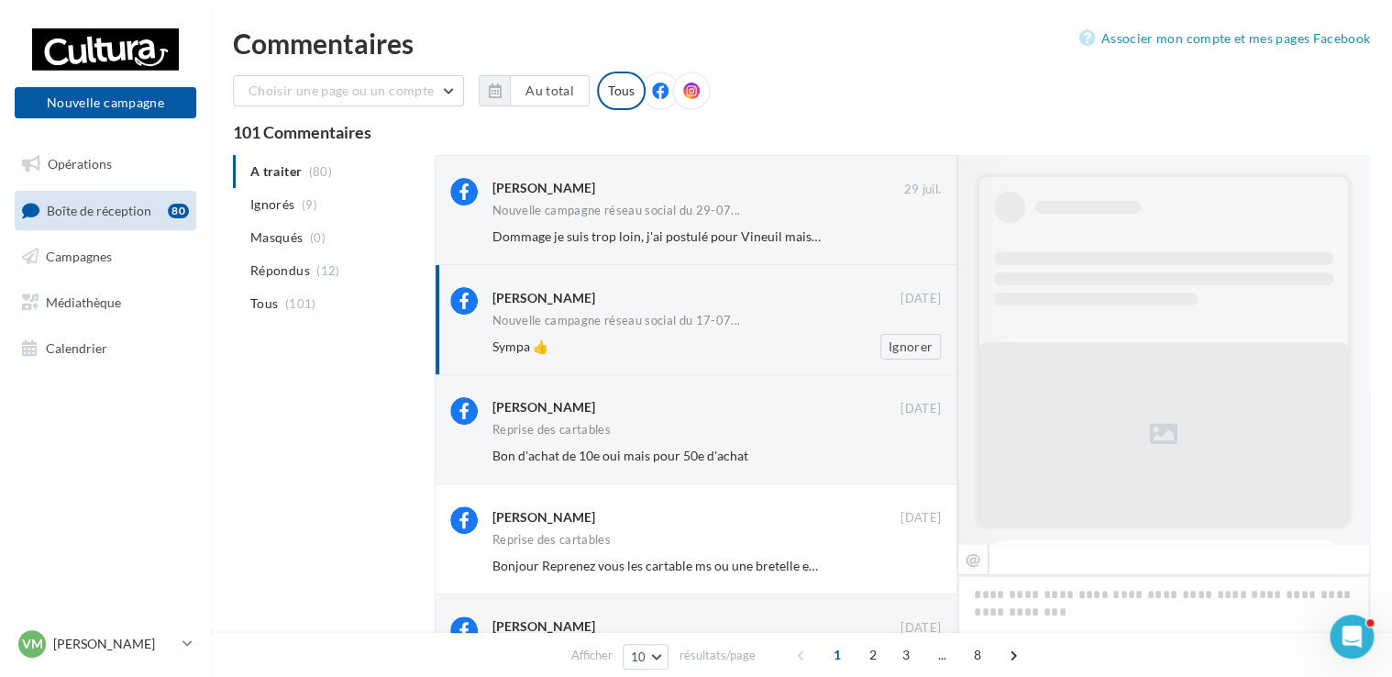
scroll to position [479, 0]
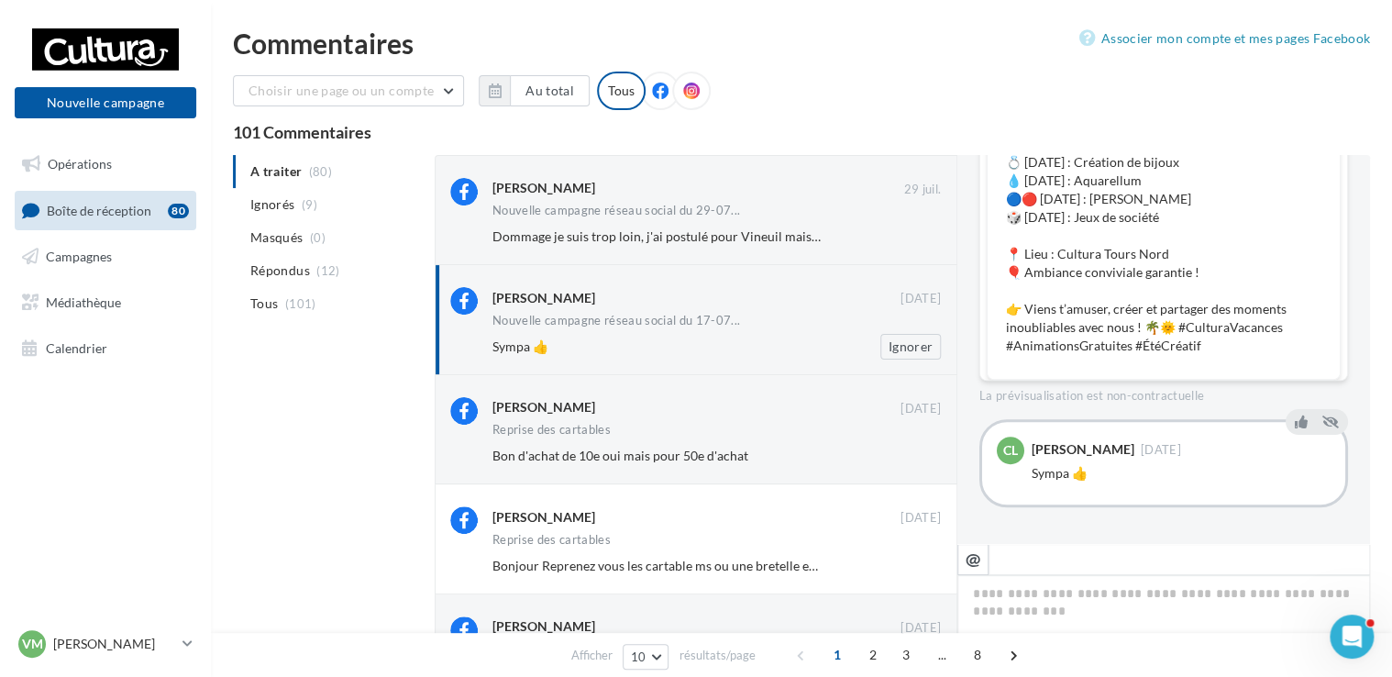
click at [643, 341] on div "Sympa 👍" at bounding box center [656, 346] width 329 height 18
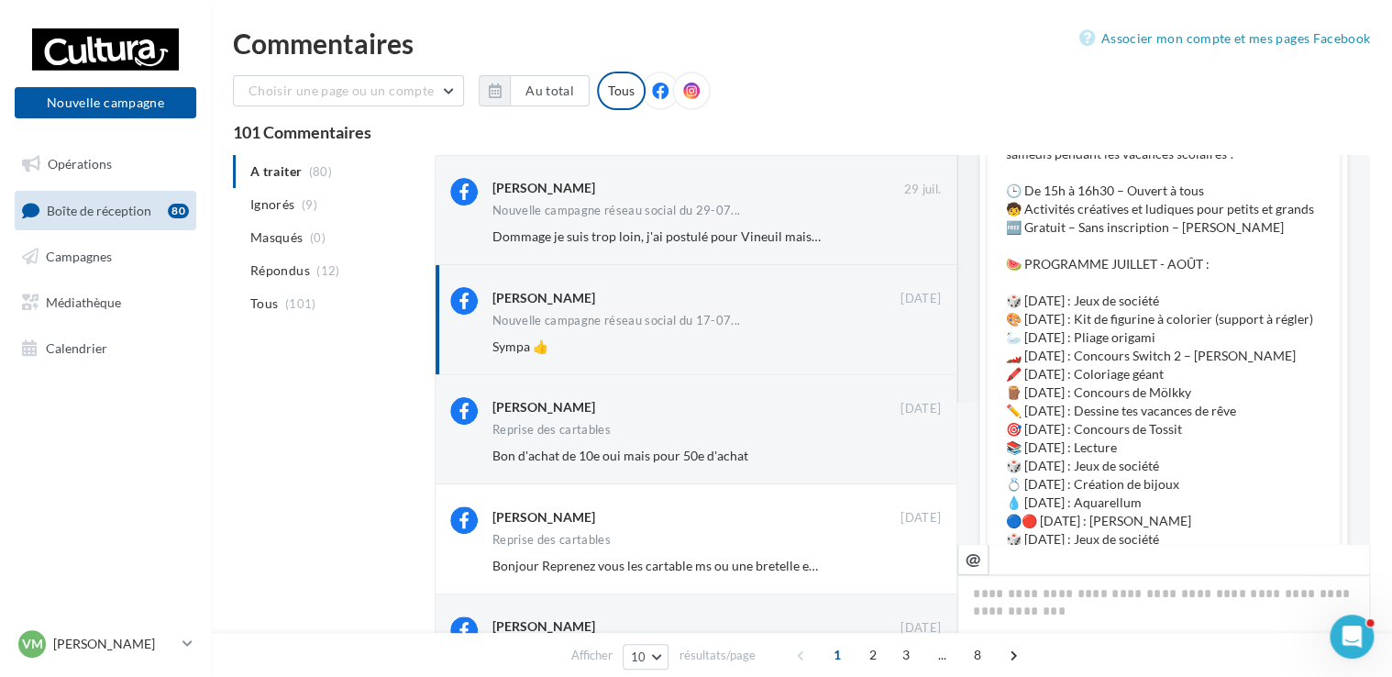
scroll to position [0, 0]
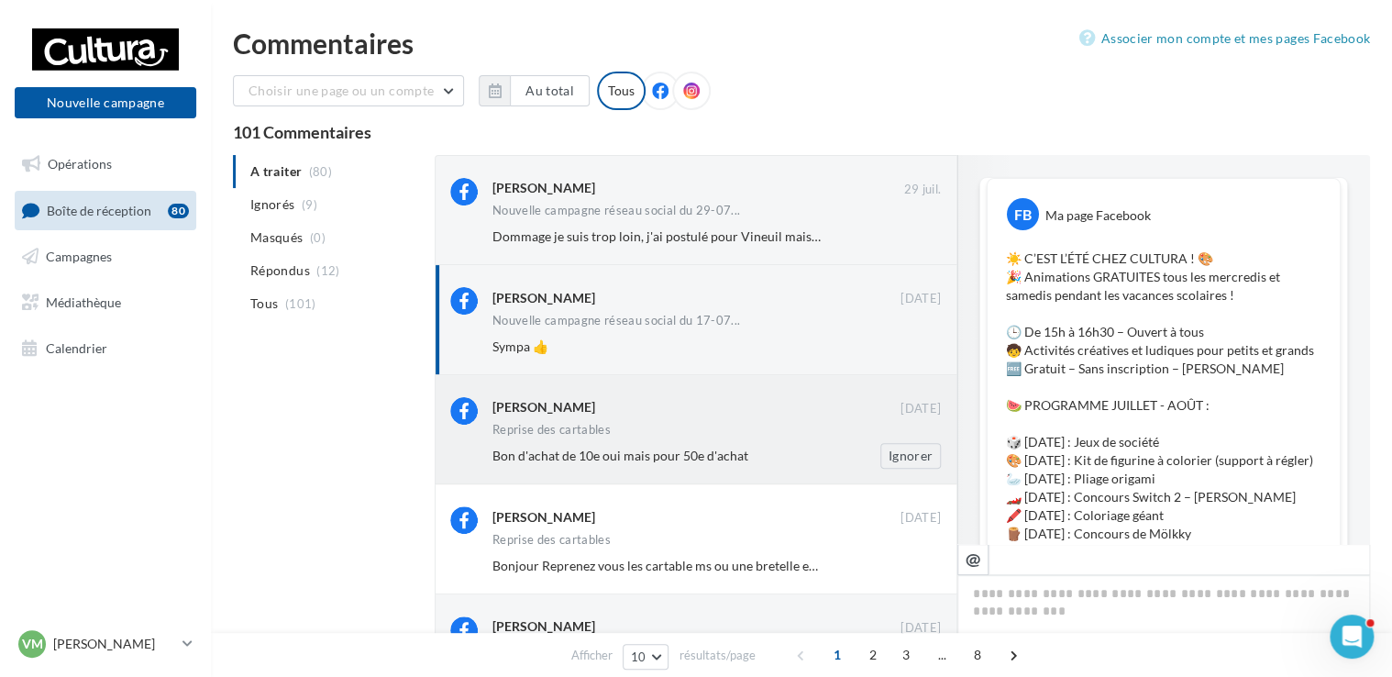
click at [667, 437] on div "Reprise des cartables" at bounding box center [716, 432] width 448 height 16
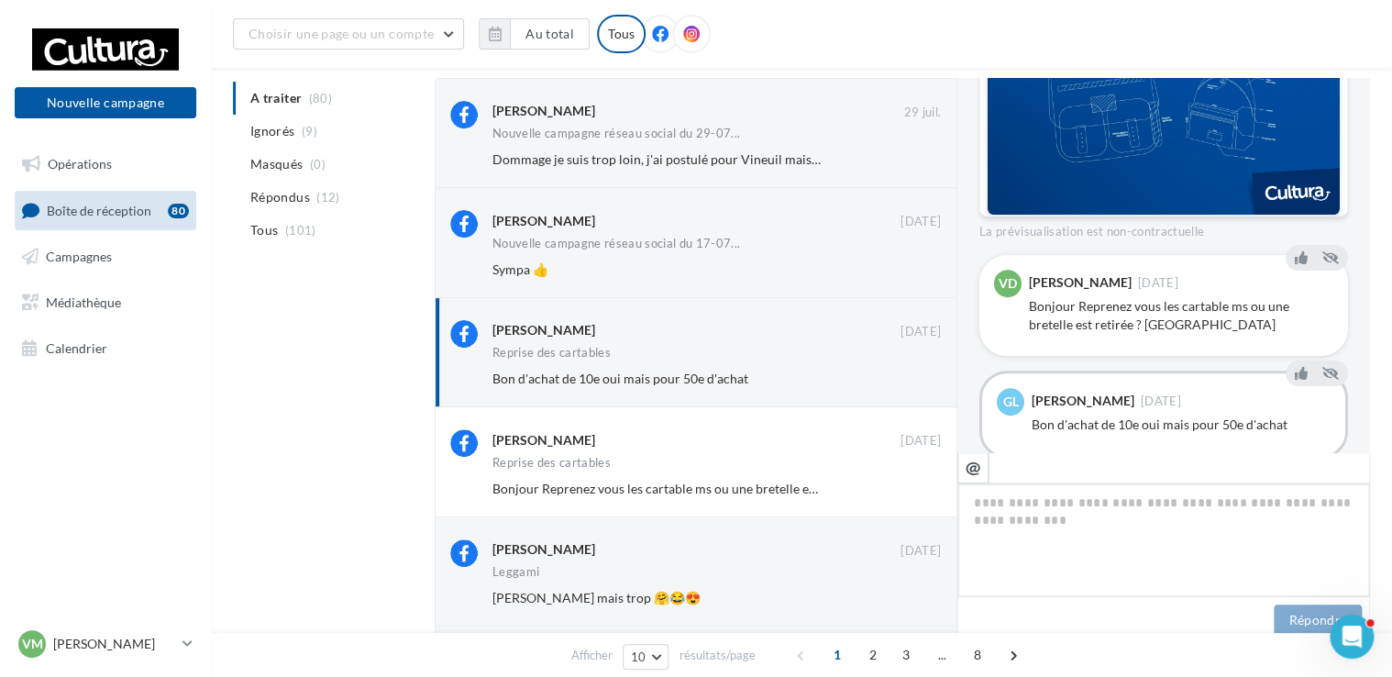
scroll to position [535, 0]
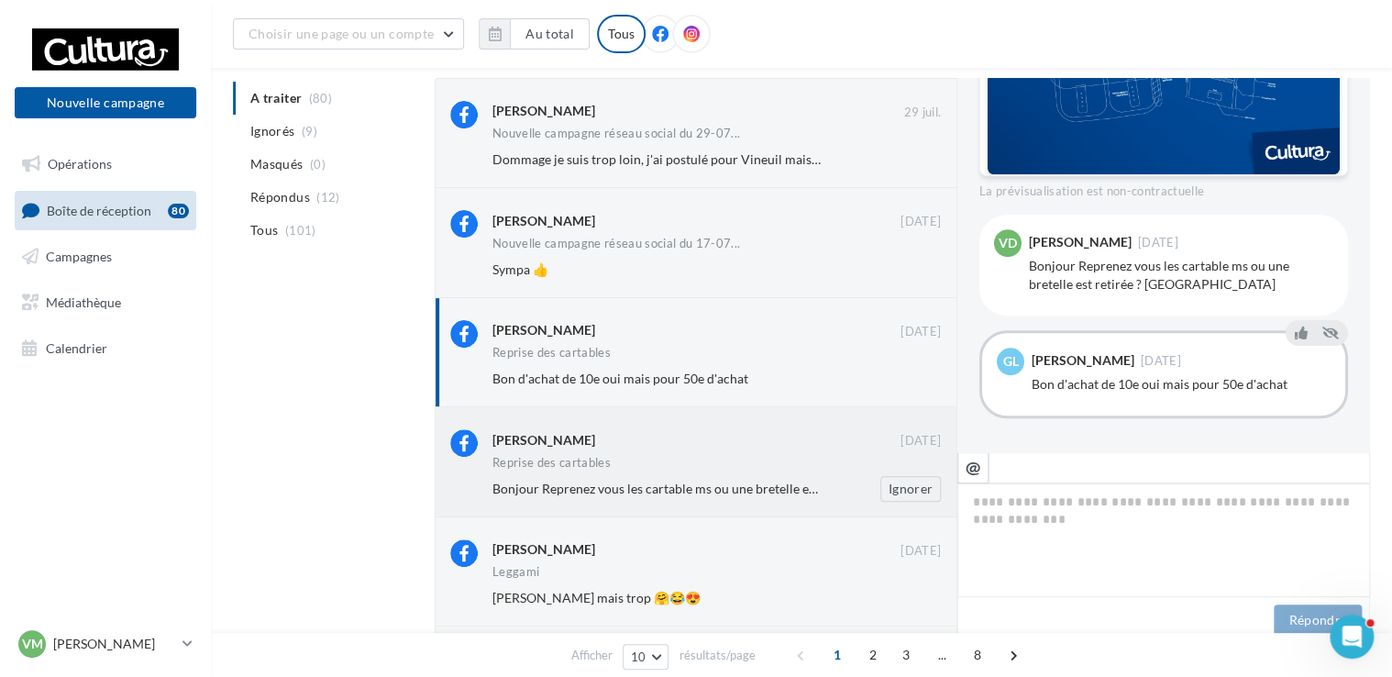
click at [756, 457] on div "Reprise des cartables" at bounding box center [716, 465] width 448 height 16
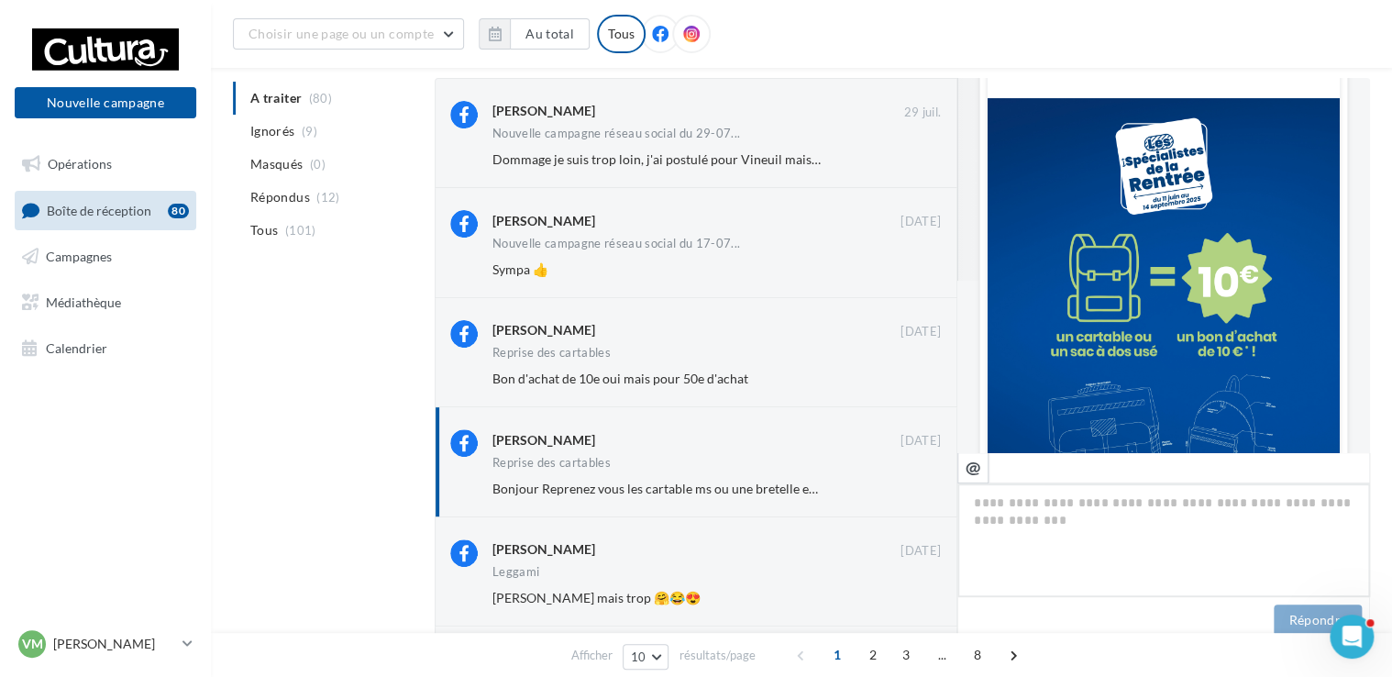
scroll to position [0, 0]
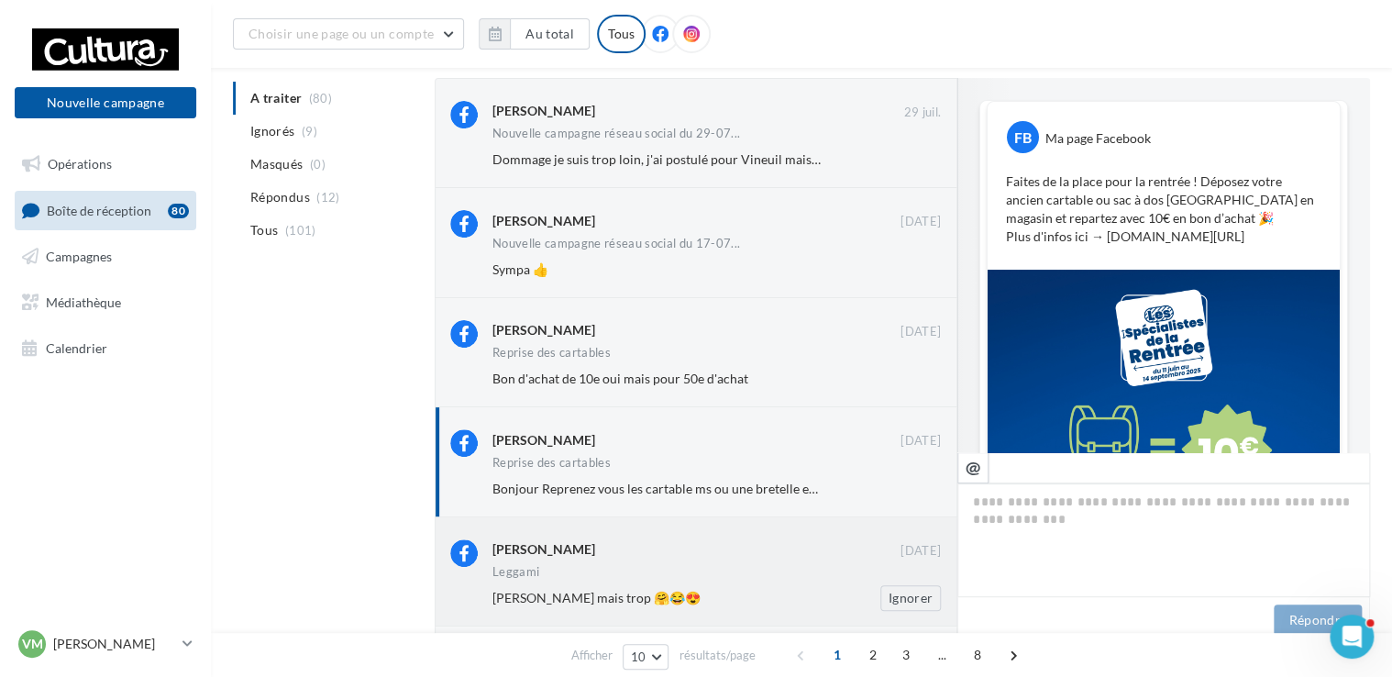
click at [683, 573] on div "Leggami" at bounding box center [716, 574] width 448 height 16
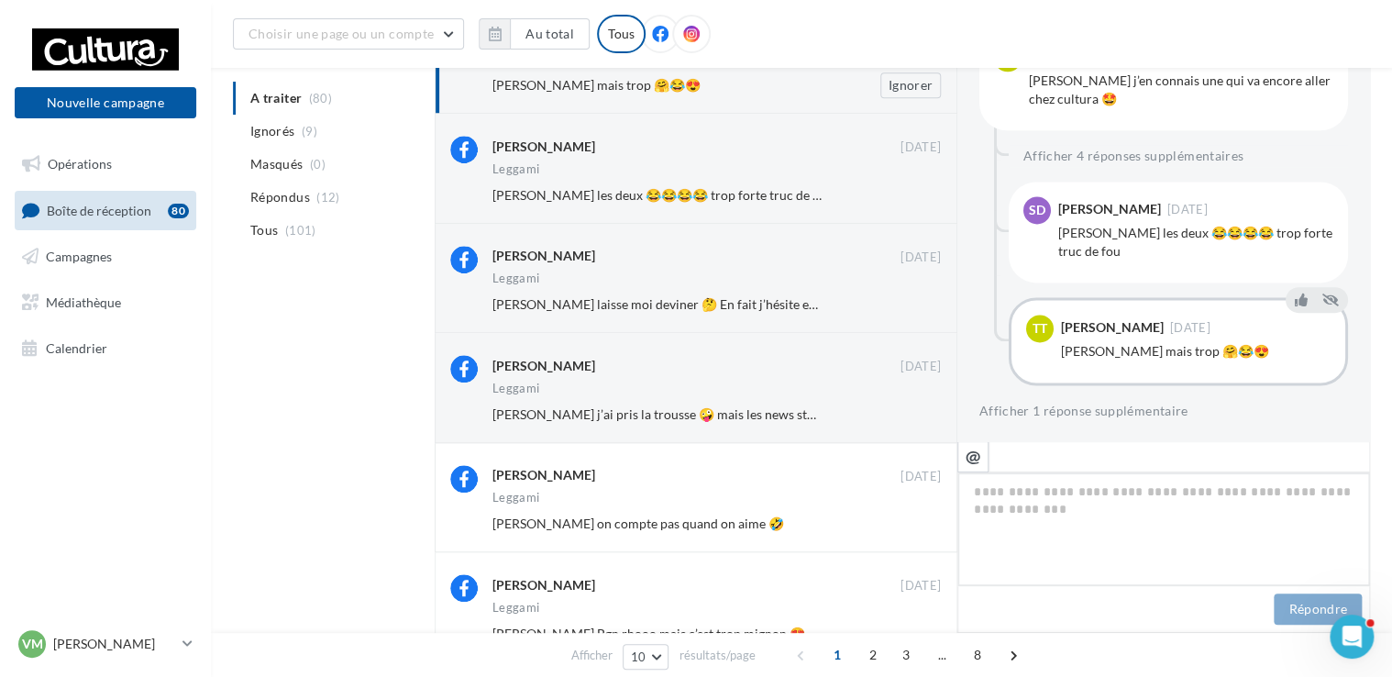
scroll to position [642, 0]
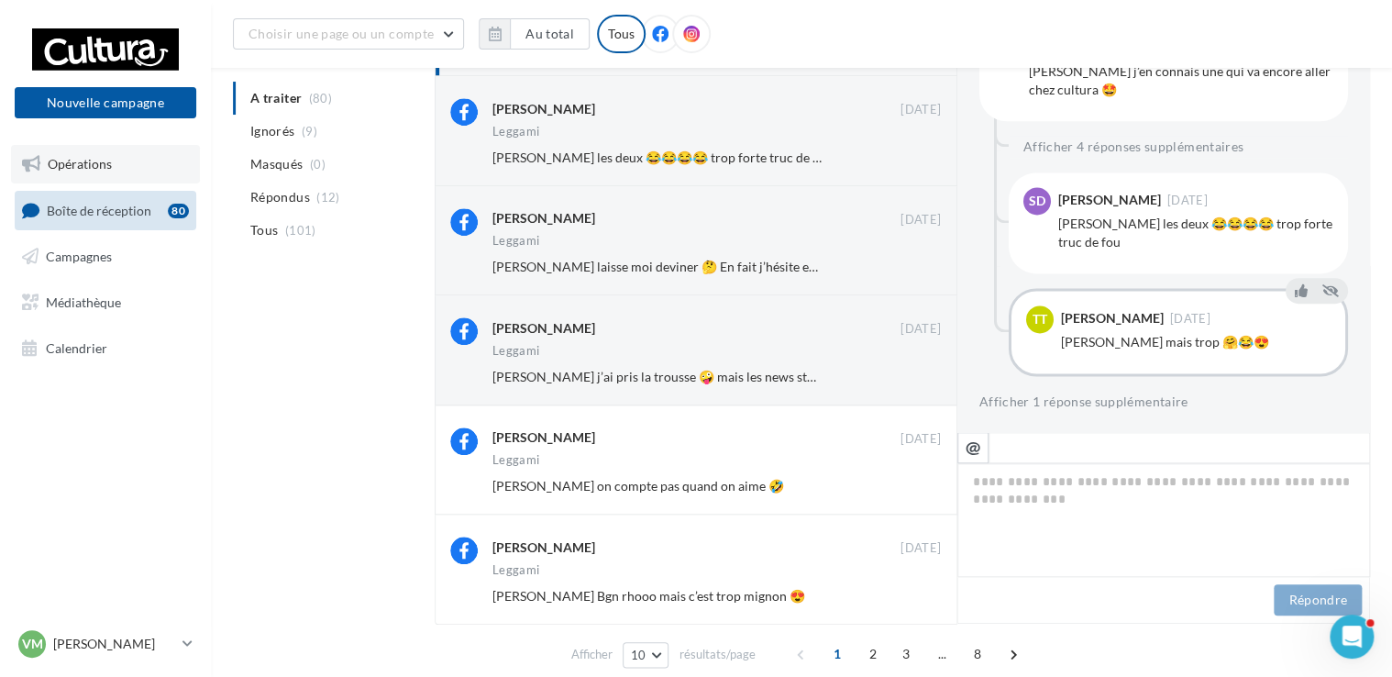
click at [106, 164] on span "Opérations" at bounding box center [80, 164] width 64 height 16
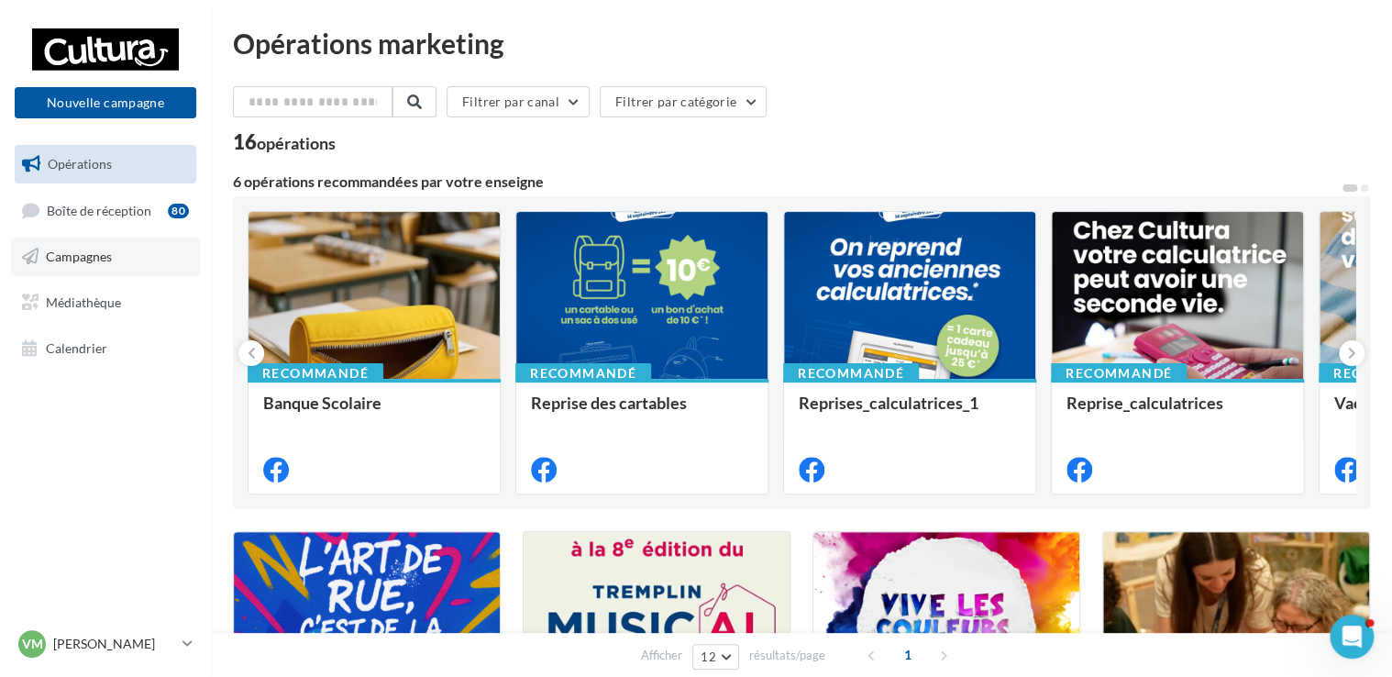
click at [91, 255] on span "Campagnes" at bounding box center [79, 256] width 66 height 16
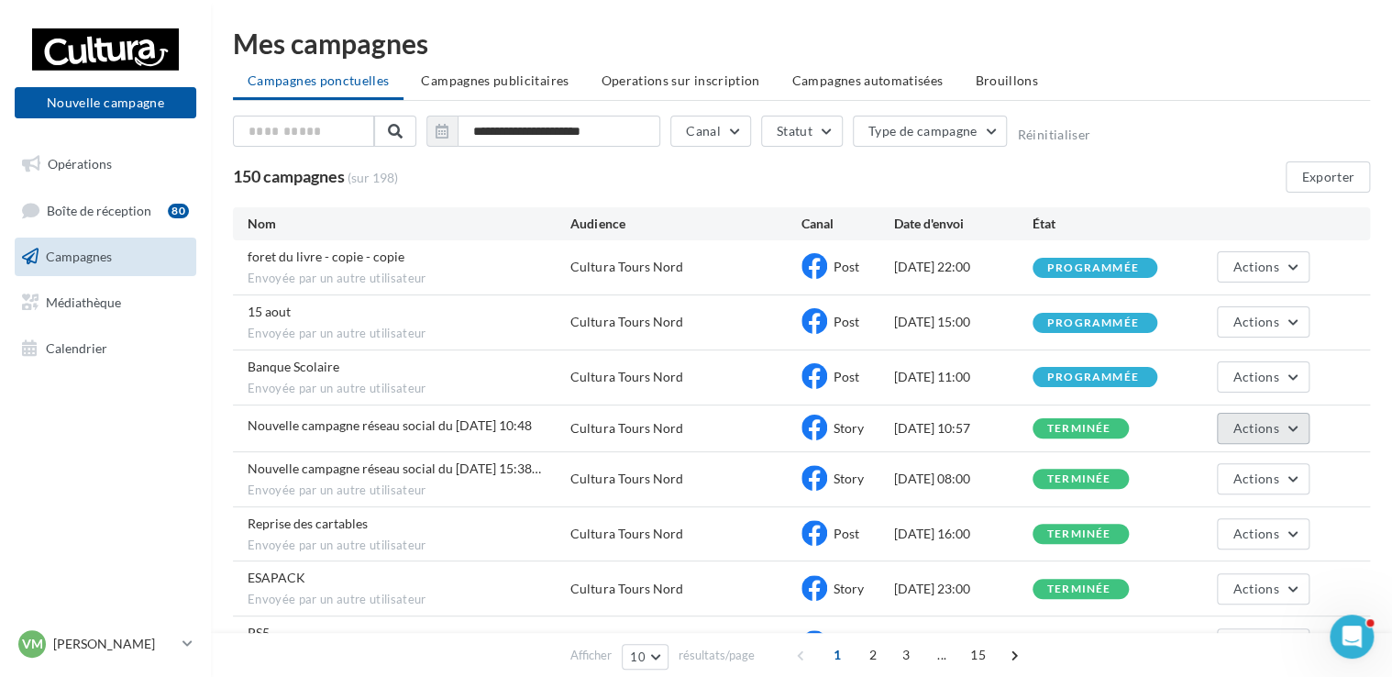
click at [1291, 422] on button "Actions" at bounding box center [1263, 428] width 92 height 31
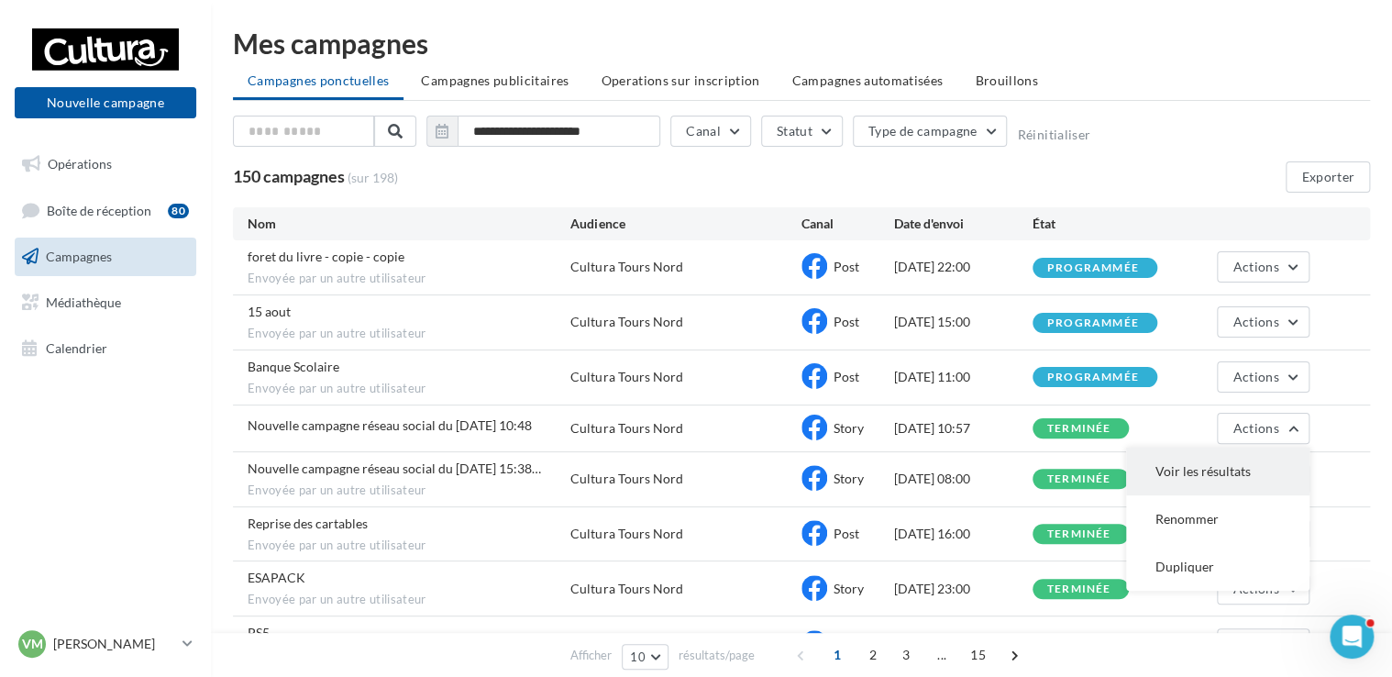
click at [1232, 468] on button "Voir les résultats" at bounding box center [1217, 471] width 183 height 48
